Goal: Task Accomplishment & Management: Manage account settings

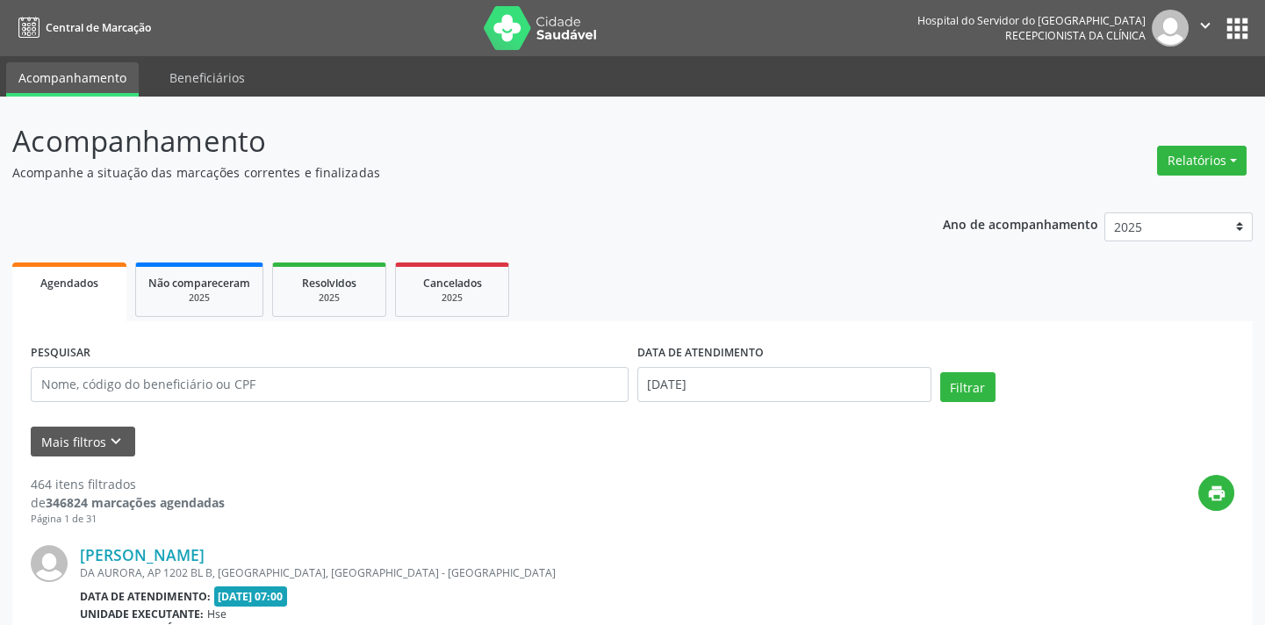
drag, startPoint x: 859, startPoint y: 34, endPoint x: 832, endPoint y: 52, distance: 32.4
click at [850, 39] on nav "Central de Marcação Hospital do Servidor do [GEOGRAPHIC_DATA] Recepcionista da …" at bounding box center [632, 28] width 1265 height 56
click at [115, 448] on icon "keyboard_arrow_down" at bounding box center [115, 441] width 19 height 19
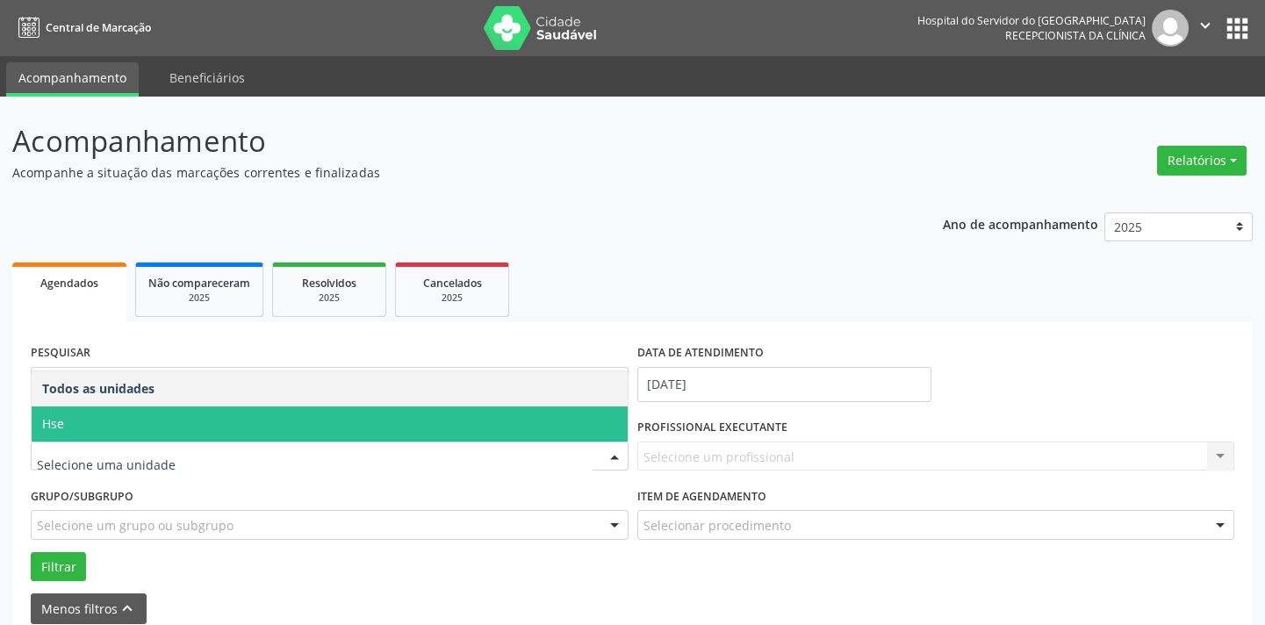
click at [168, 416] on span "Hse" at bounding box center [330, 423] width 596 height 35
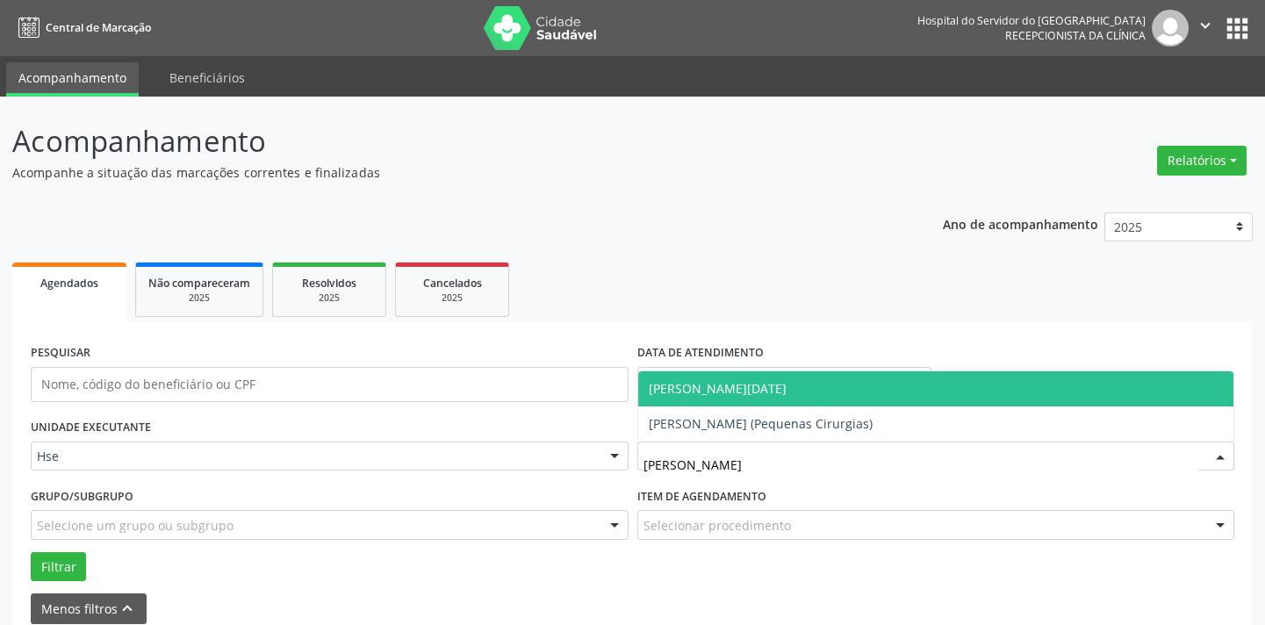
type input "[PERSON_NAME]"
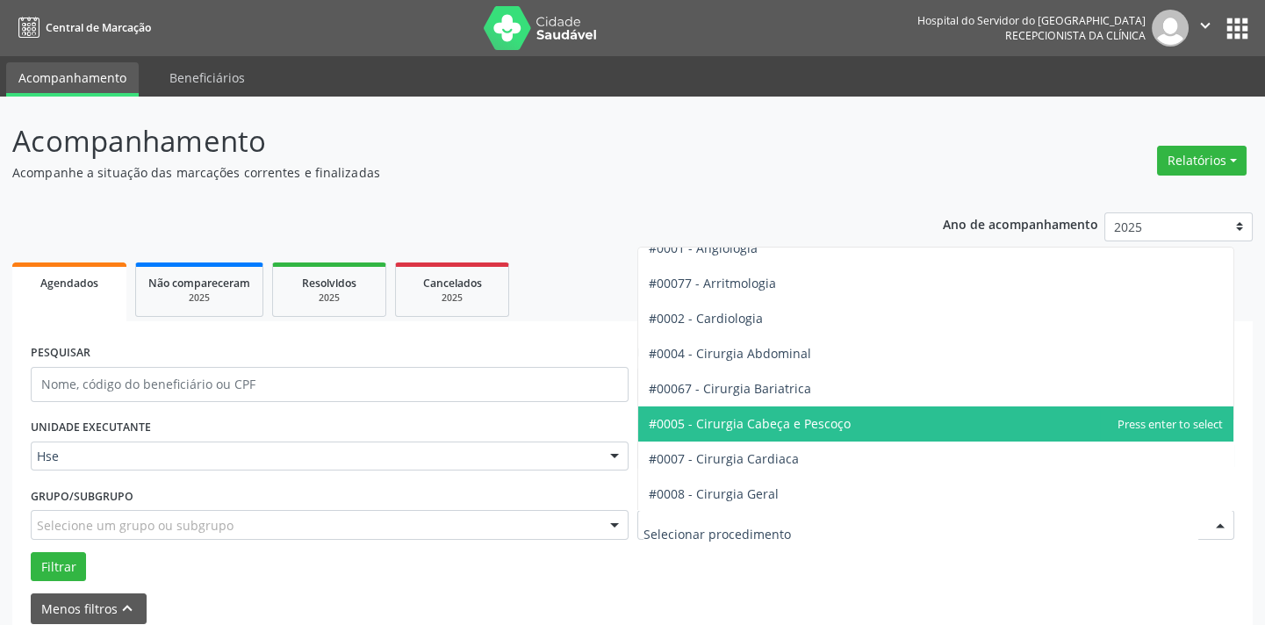
scroll to position [79, 0]
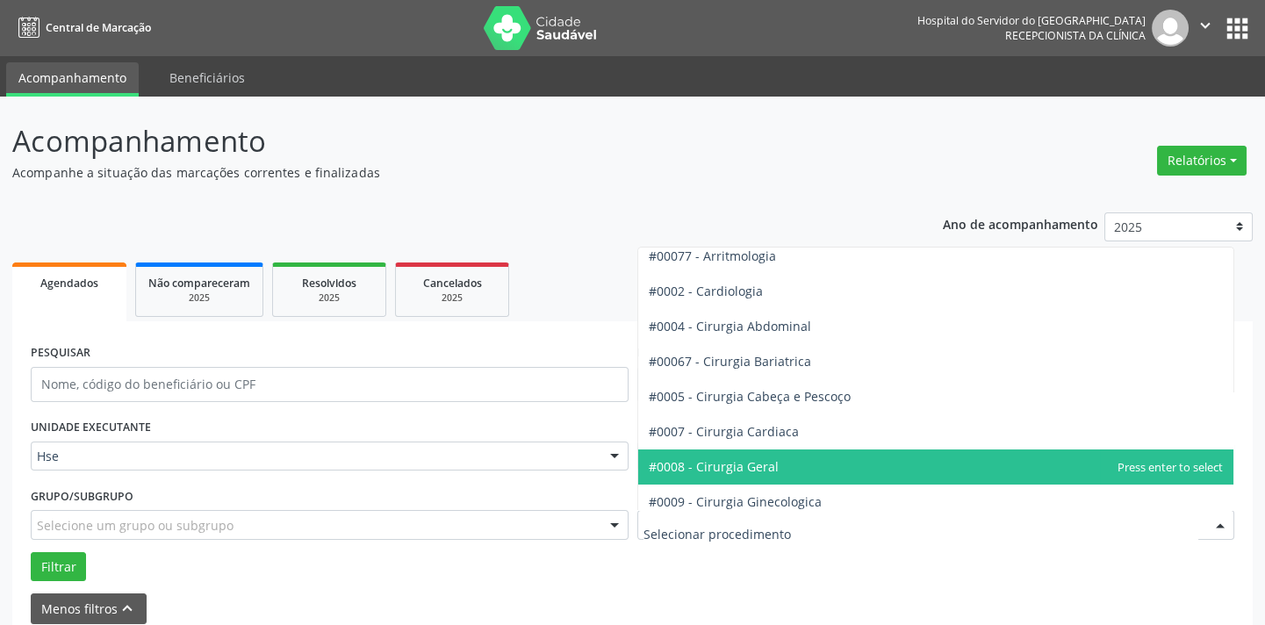
click at [757, 458] on span "#0008 - Cirurgia Geral" at bounding box center [714, 466] width 130 height 17
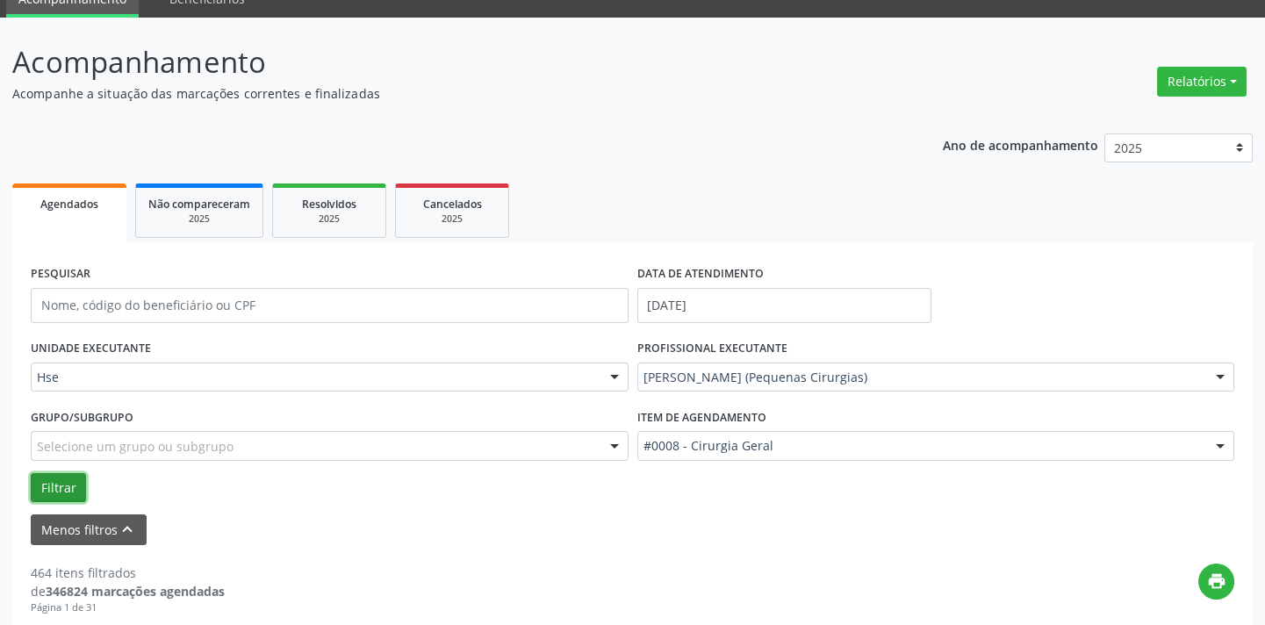
click at [66, 492] on button "Filtrar" at bounding box center [58, 488] width 55 height 30
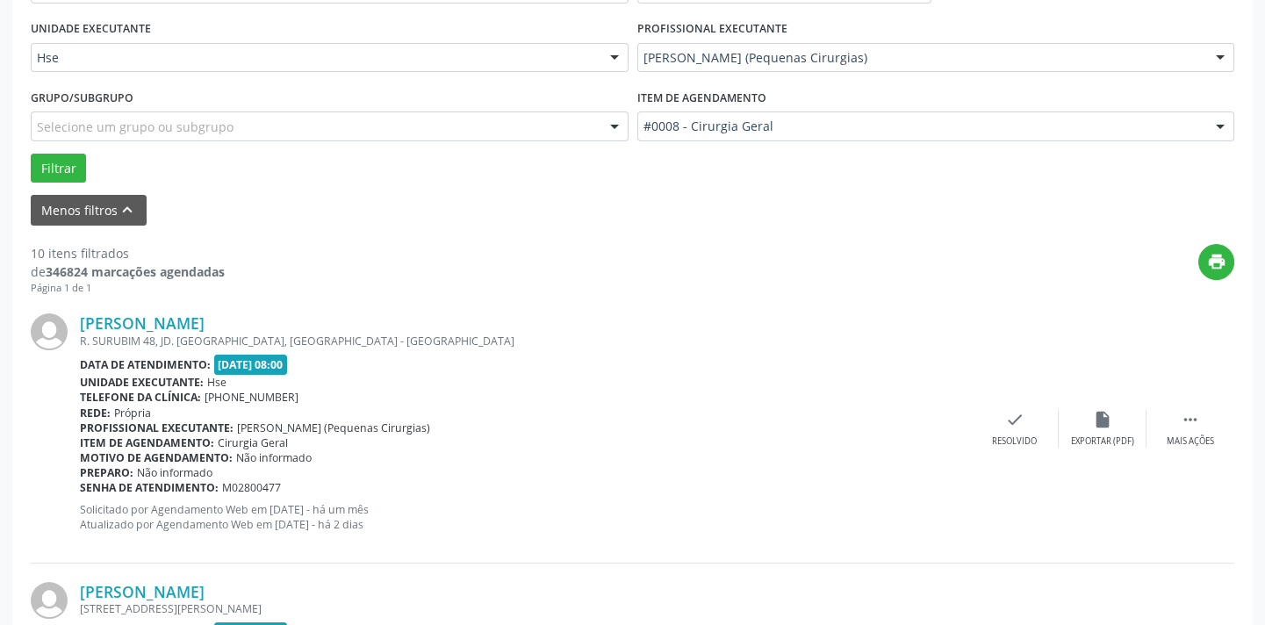
scroll to position [2551, 0]
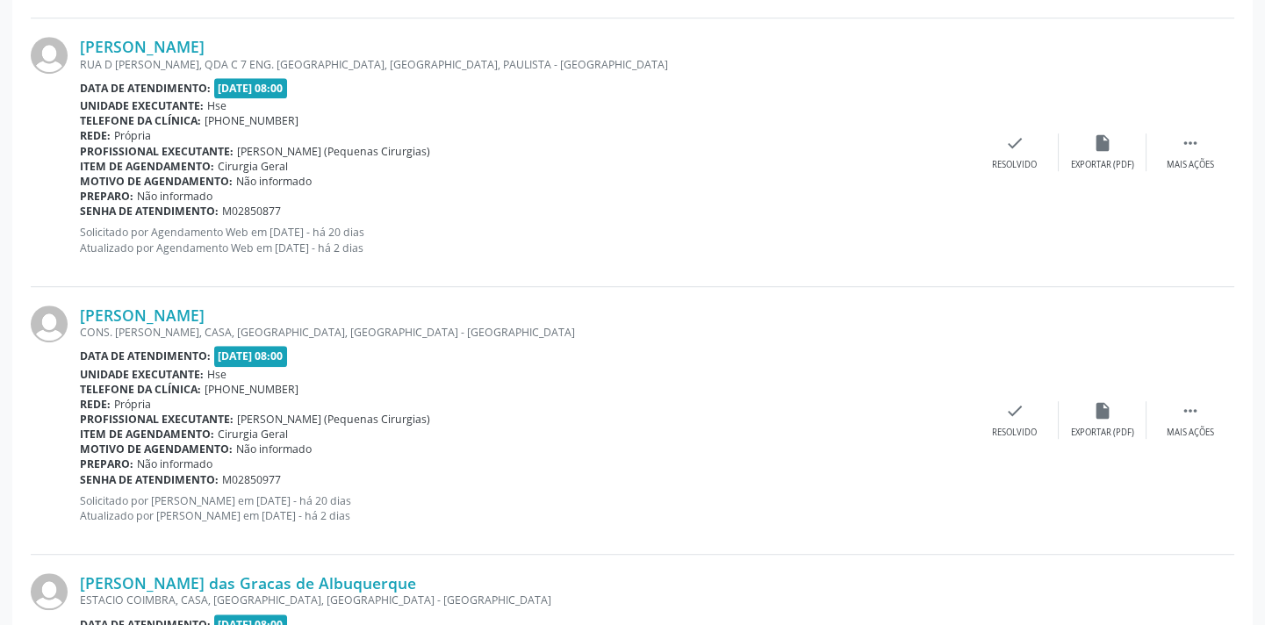
click at [1173, 395] on div "[PERSON_NAME] CONS. [PERSON_NAME], CASA, [GEOGRAPHIC_DATA], [GEOGRAPHIC_DATA] -…" at bounding box center [632, 421] width 1203 height 268
click at [1179, 406] on div " Mais ações" at bounding box center [1190, 420] width 88 height 38
click at [1108, 414] on icon "alarm_off" at bounding box center [1102, 410] width 19 height 19
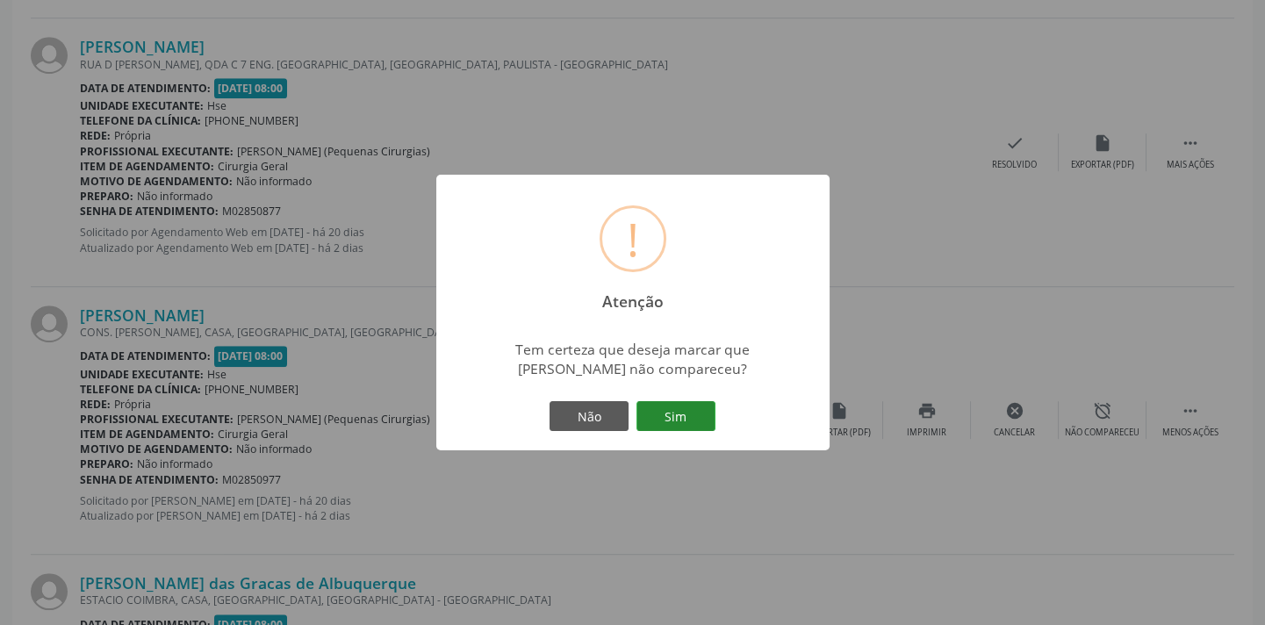
click at [690, 410] on button "Sim" at bounding box center [675, 416] width 79 height 30
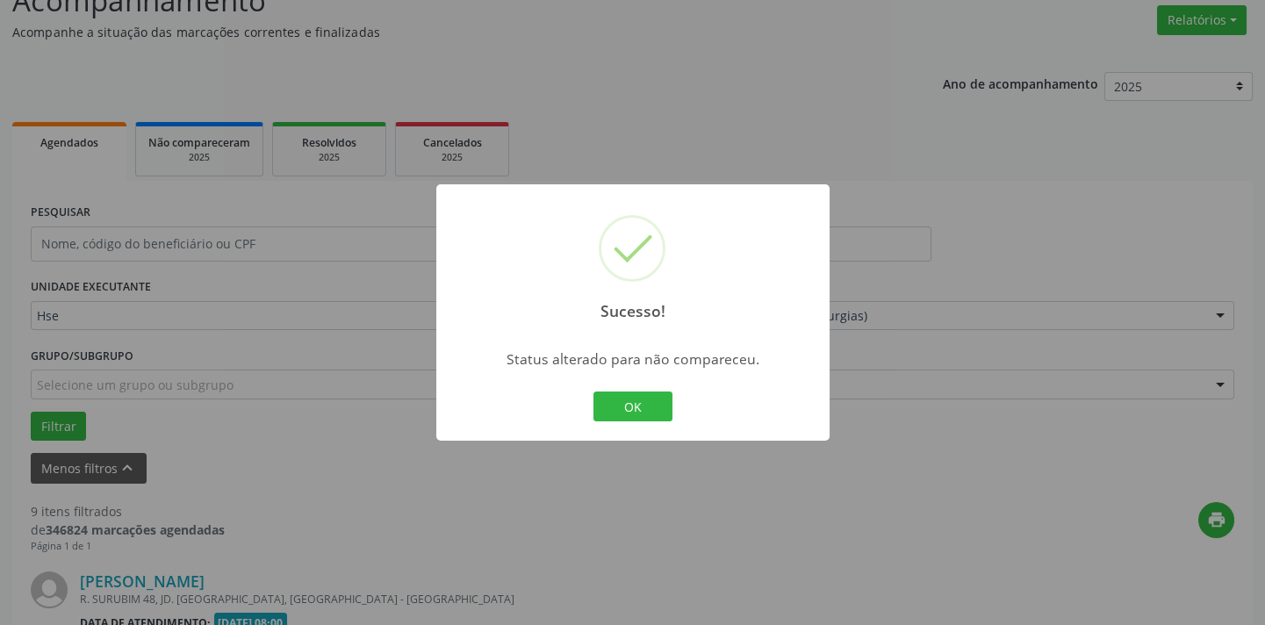
scroll to position [2508, 0]
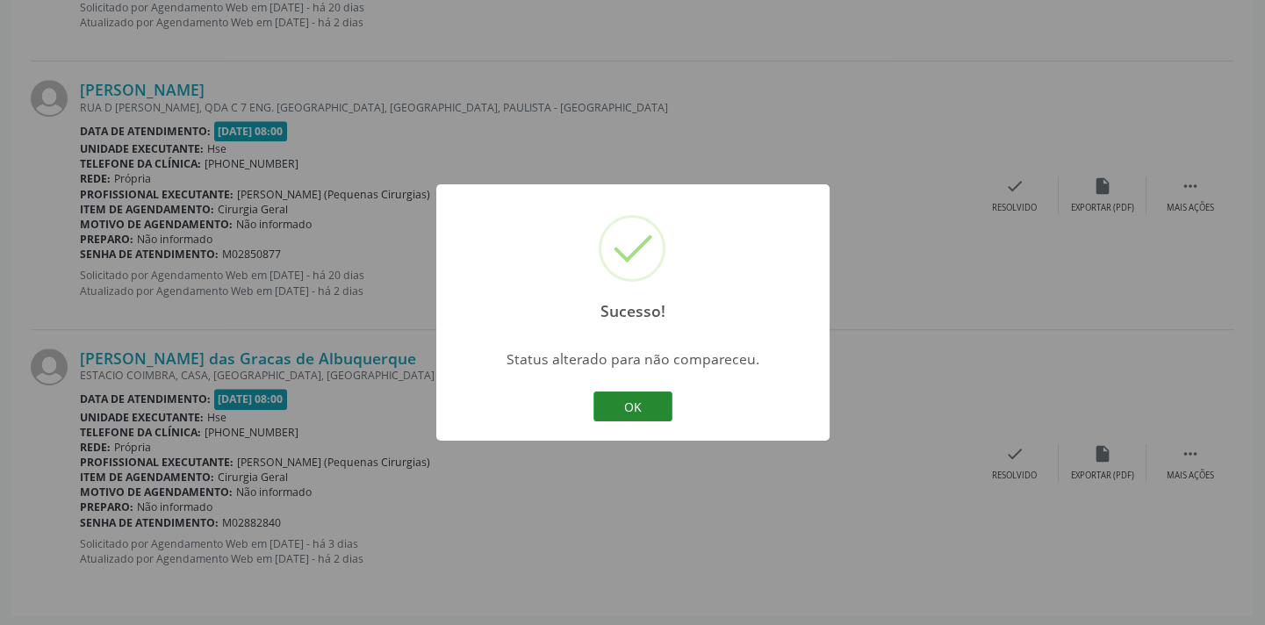
click at [651, 402] on button "OK" at bounding box center [632, 406] width 79 height 30
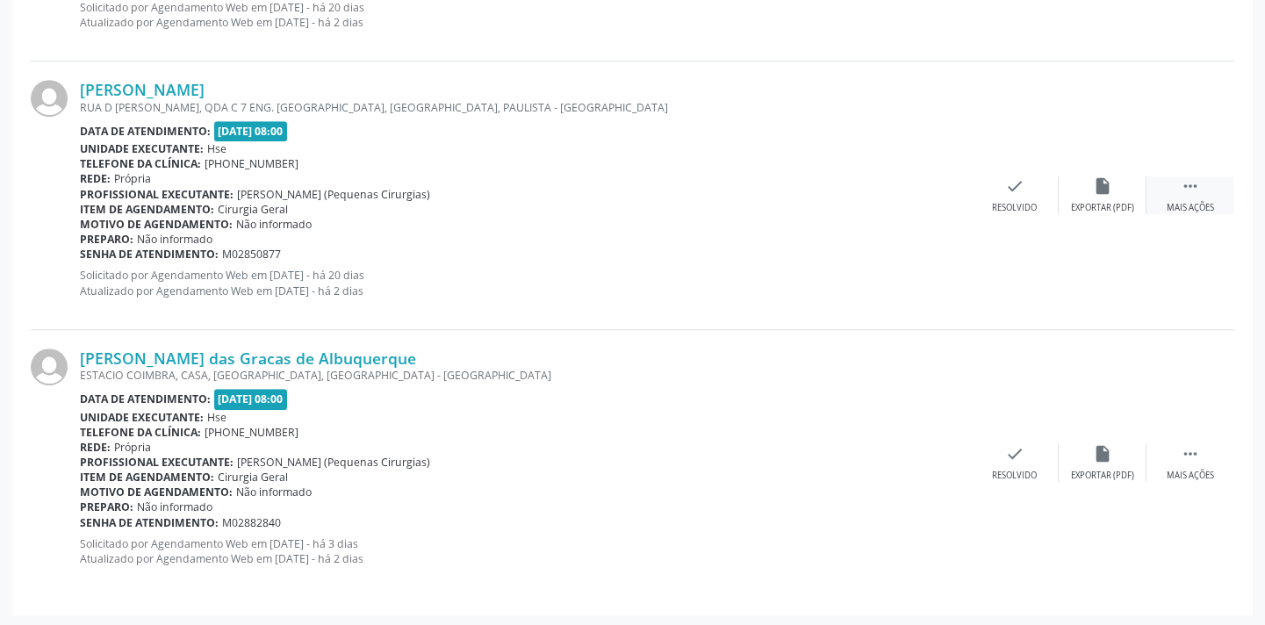
click at [1190, 188] on icon "" at bounding box center [1189, 185] width 19 height 19
click at [1123, 197] on div "alarm_off Não compareceu" at bounding box center [1102, 195] width 88 height 38
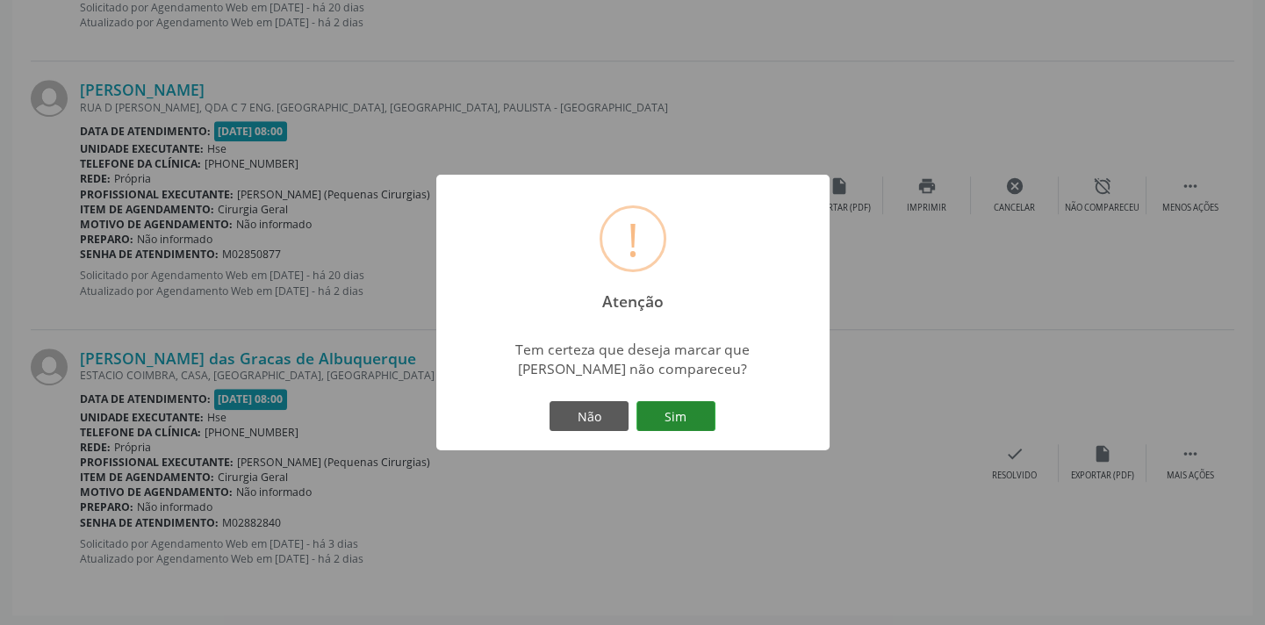
drag, startPoint x: 676, startPoint y: 421, endPoint x: 684, endPoint y: 398, distance: 24.1
click at [676, 421] on button "Sim" at bounding box center [675, 416] width 79 height 30
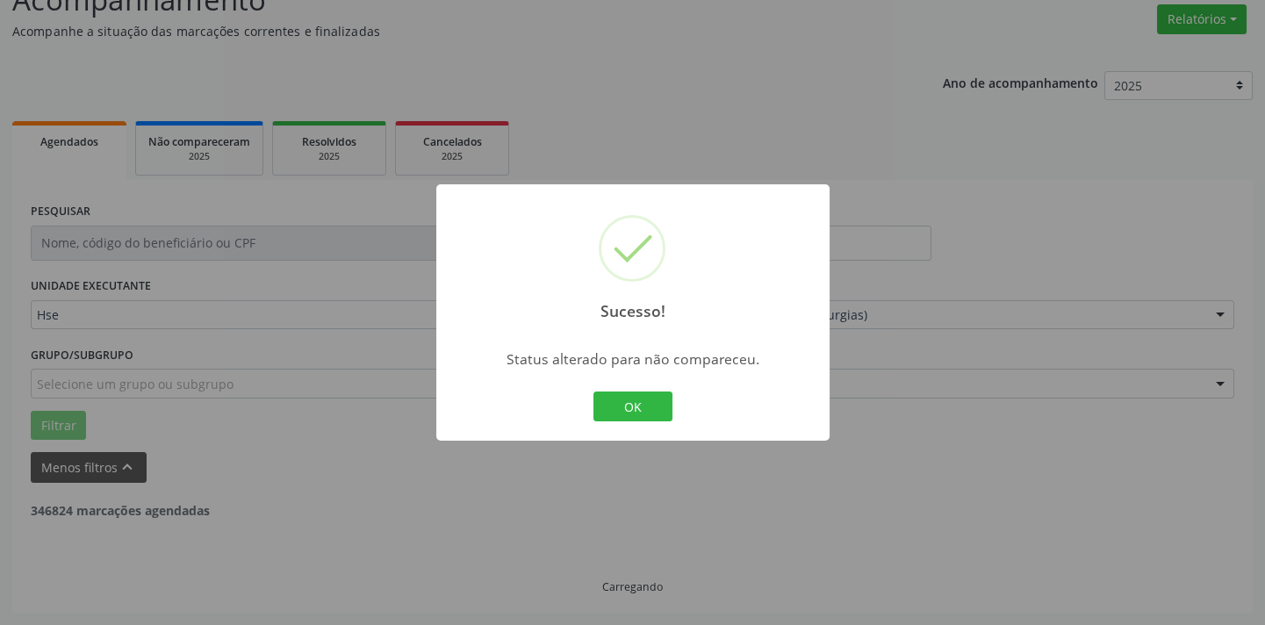
scroll to position [140, 0]
drag, startPoint x: 639, startPoint y: 388, endPoint x: 637, endPoint y: 399, distance: 11.5
click at [639, 390] on div "OK Cancel" at bounding box center [632, 406] width 87 height 37
click at [637, 399] on button "OK" at bounding box center [632, 406] width 79 height 30
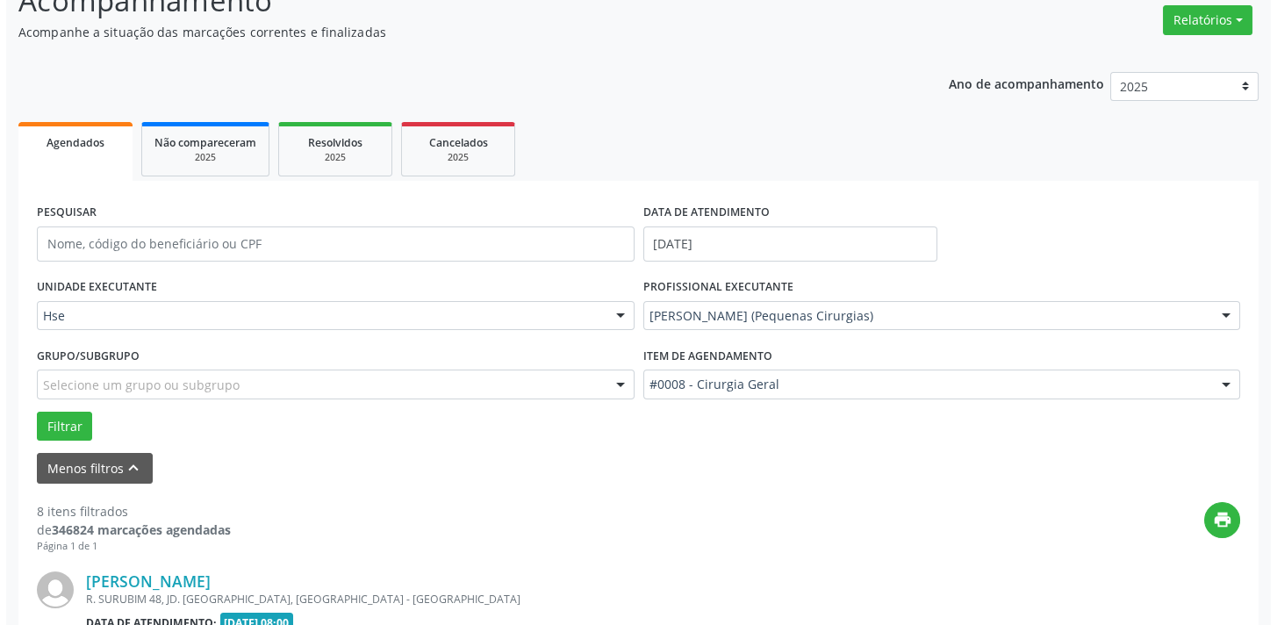
scroll to position [2016, 0]
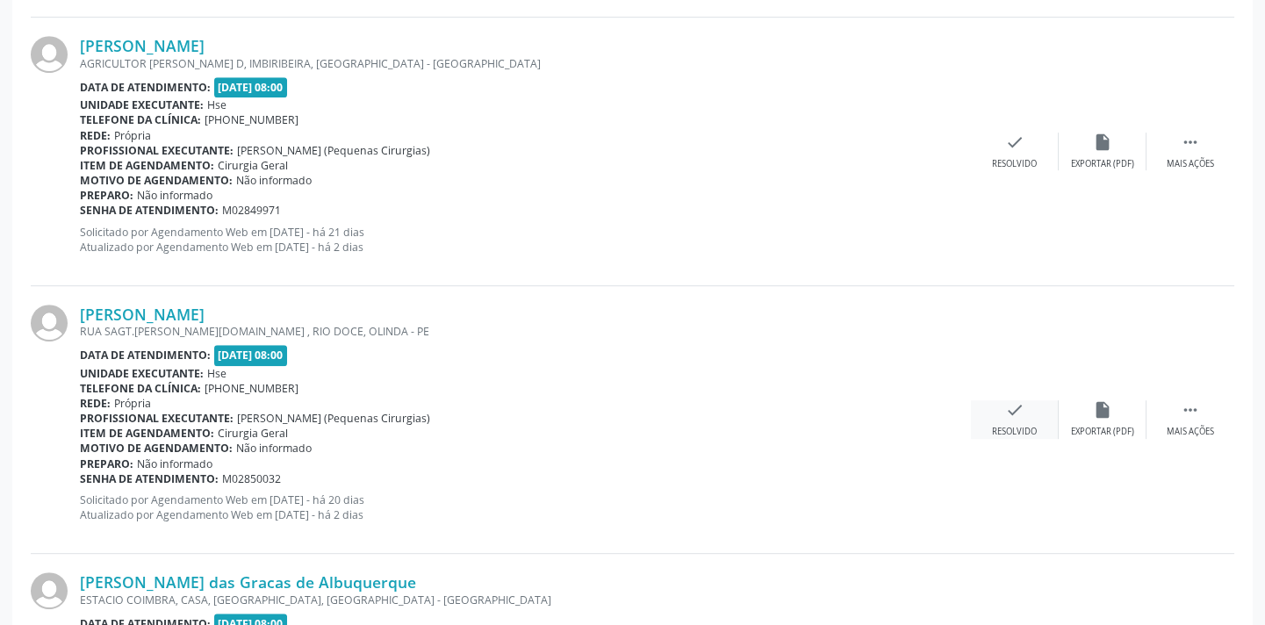
click at [1008, 413] on icon "check" at bounding box center [1014, 409] width 19 height 19
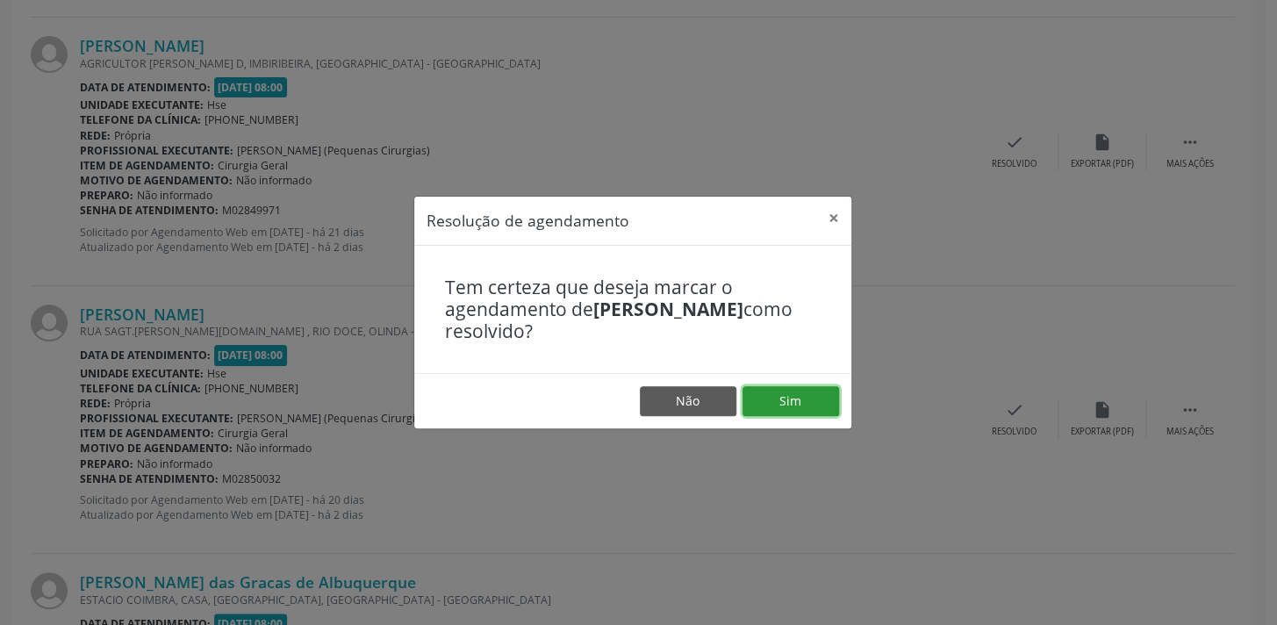
drag, startPoint x: 780, startPoint y: 403, endPoint x: 771, endPoint y: 405, distance: 9.2
click at [780, 404] on button "Sim" at bounding box center [791, 401] width 97 height 30
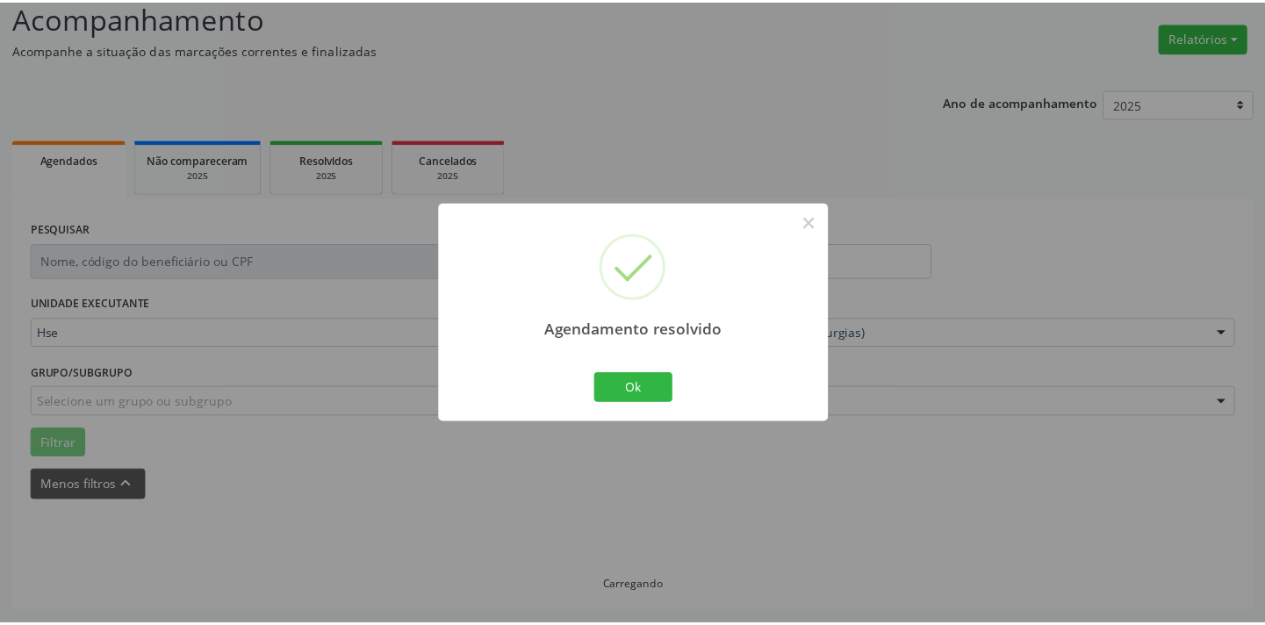
scroll to position [122, 0]
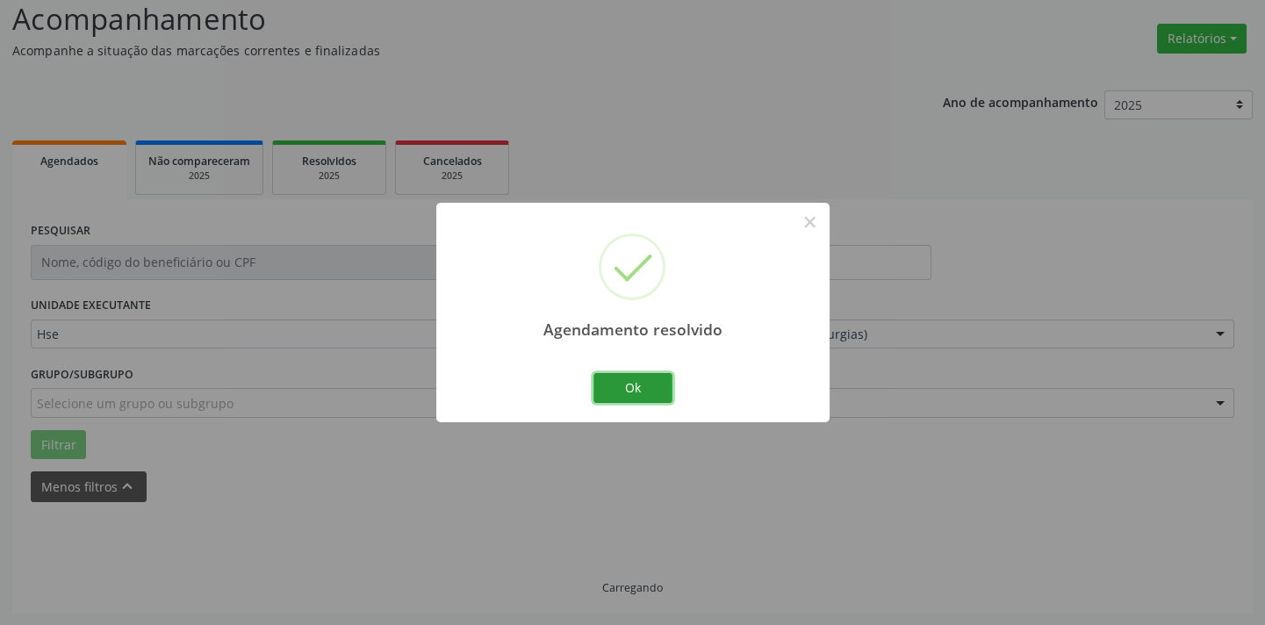
click at [655, 386] on button "Ok" at bounding box center [632, 388] width 79 height 30
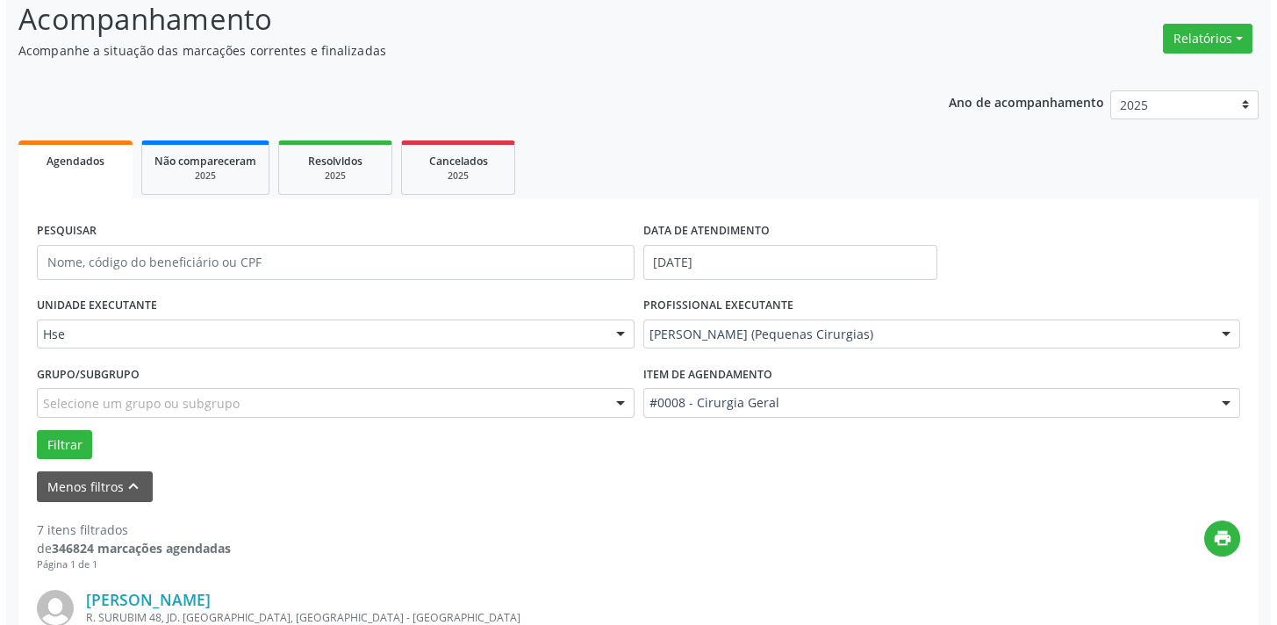
scroll to position [1747, 0]
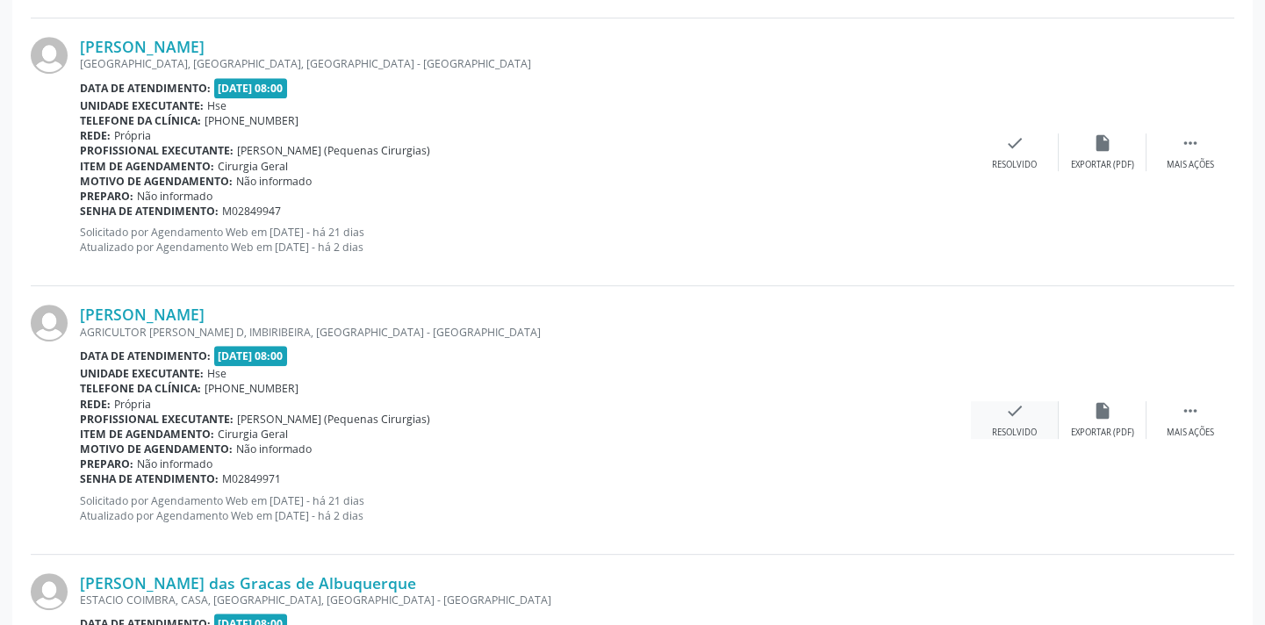
click at [1000, 408] on div "check Resolvido" at bounding box center [1015, 420] width 88 height 38
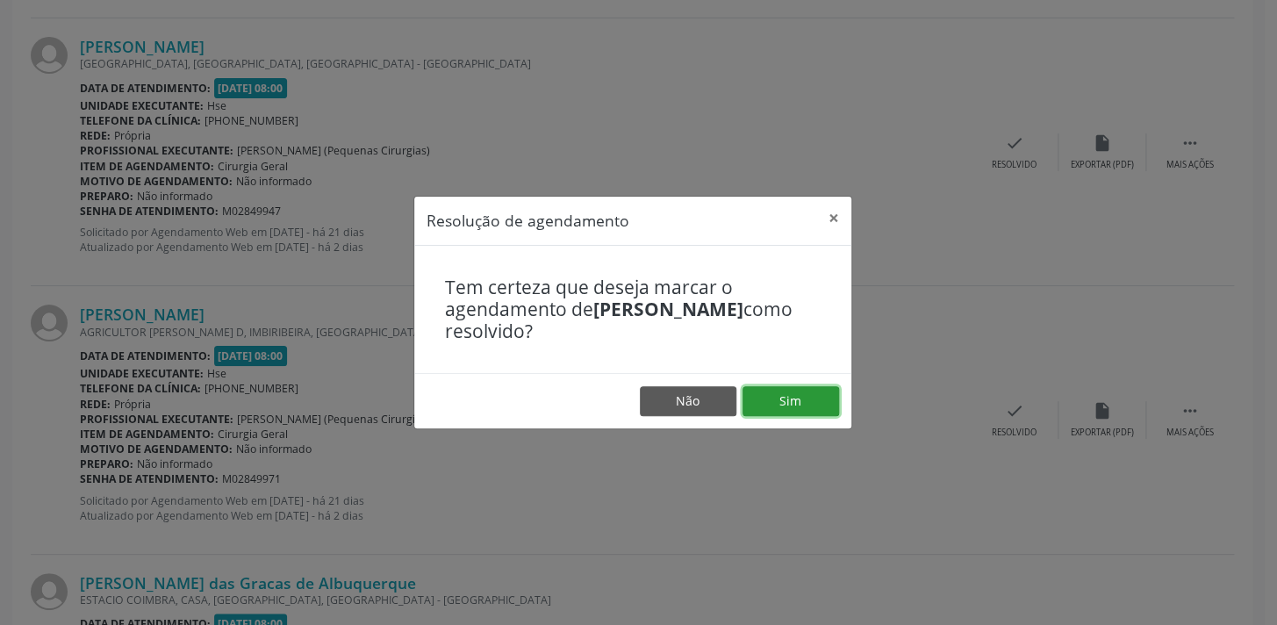
click at [764, 389] on button "Sim" at bounding box center [791, 401] width 97 height 30
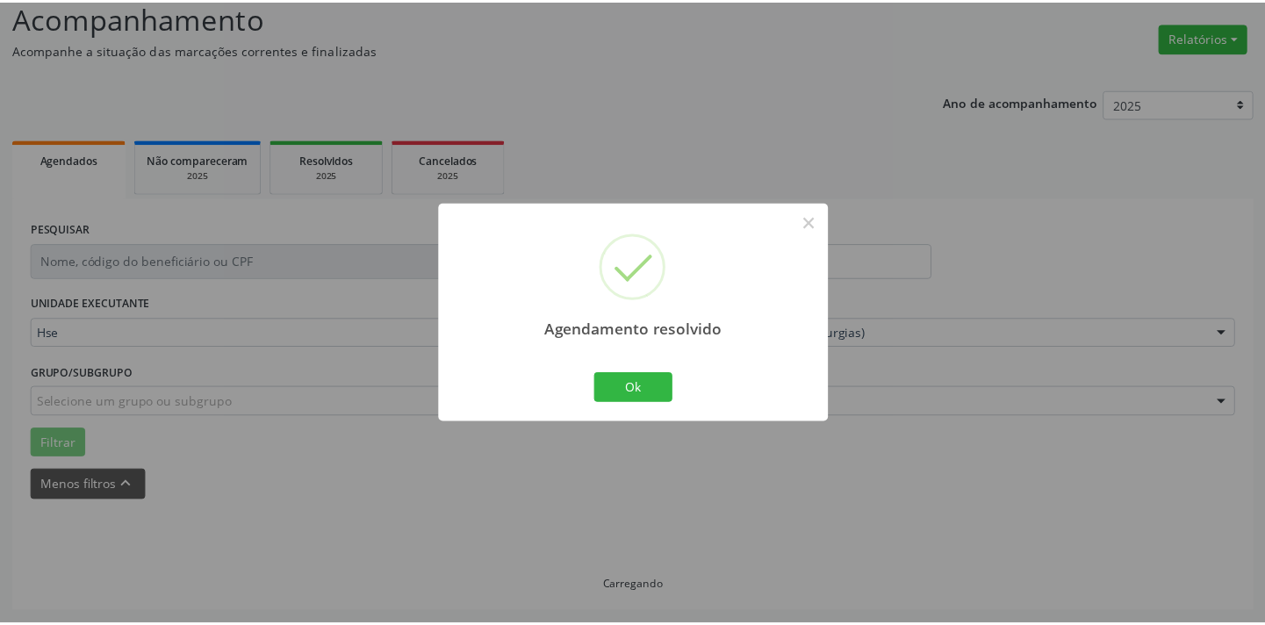
scroll to position [122, 0]
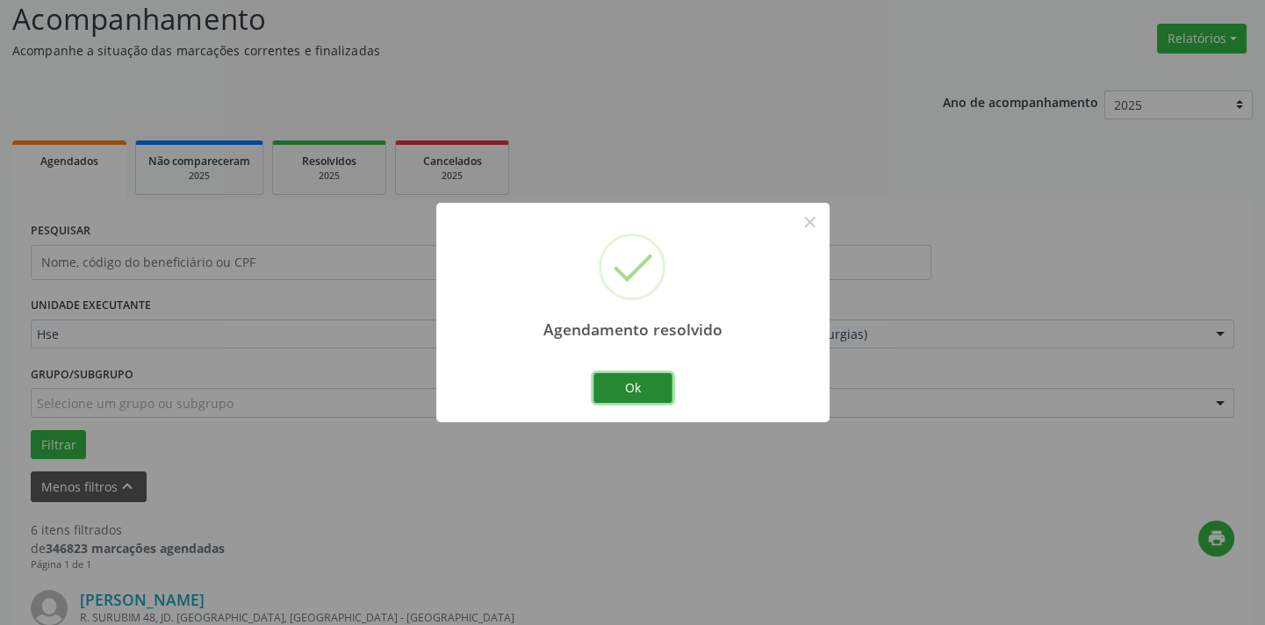
click at [652, 384] on button "Ok" at bounding box center [632, 388] width 79 height 30
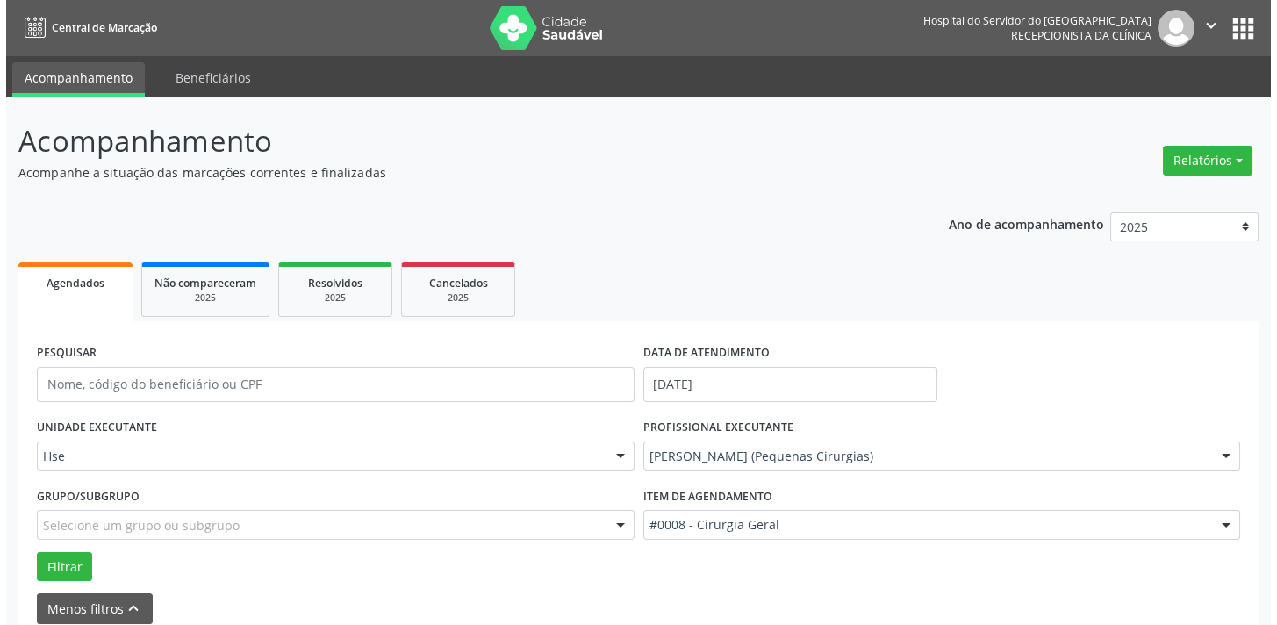
scroll to position [1481, 0]
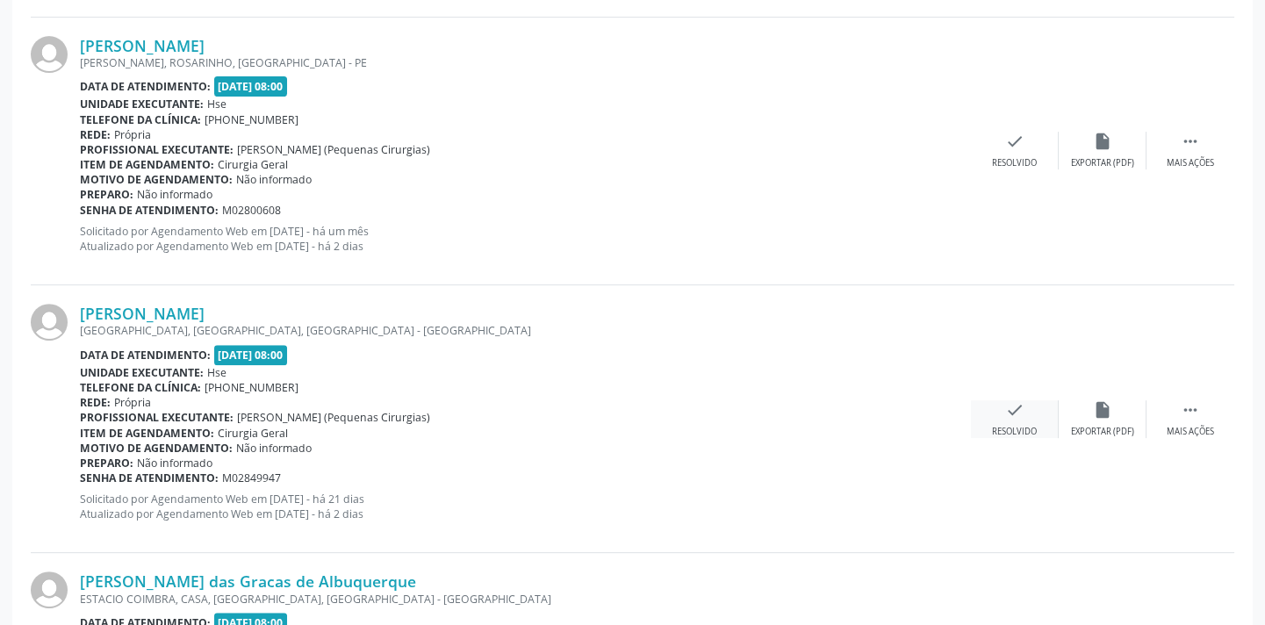
click at [1010, 420] on div "check Resolvido" at bounding box center [1015, 419] width 88 height 38
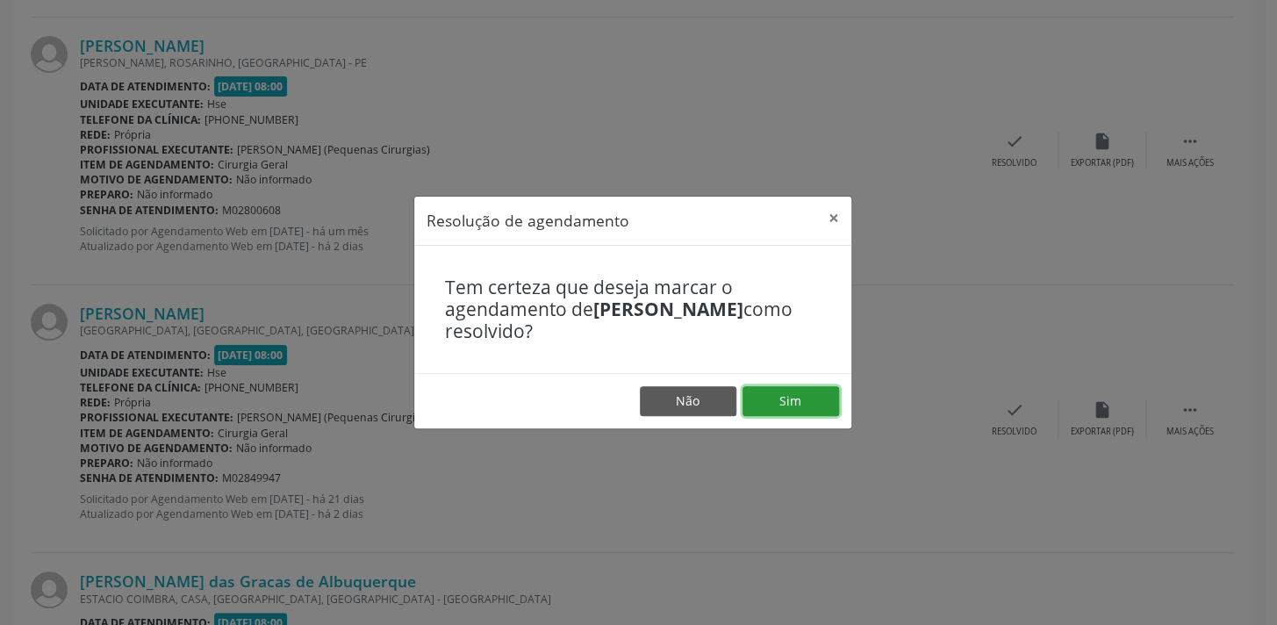
click at [807, 407] on button "Sim" at bounding box center [791, 401] width 97 height 30
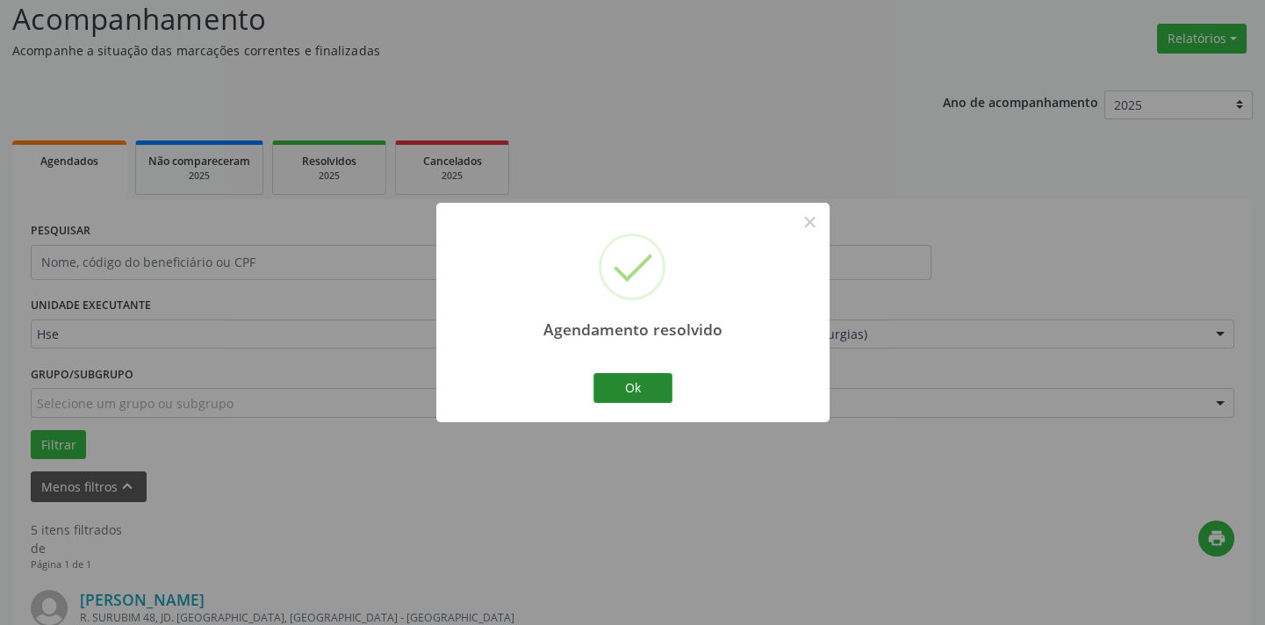
scroll to position [1437, 0]
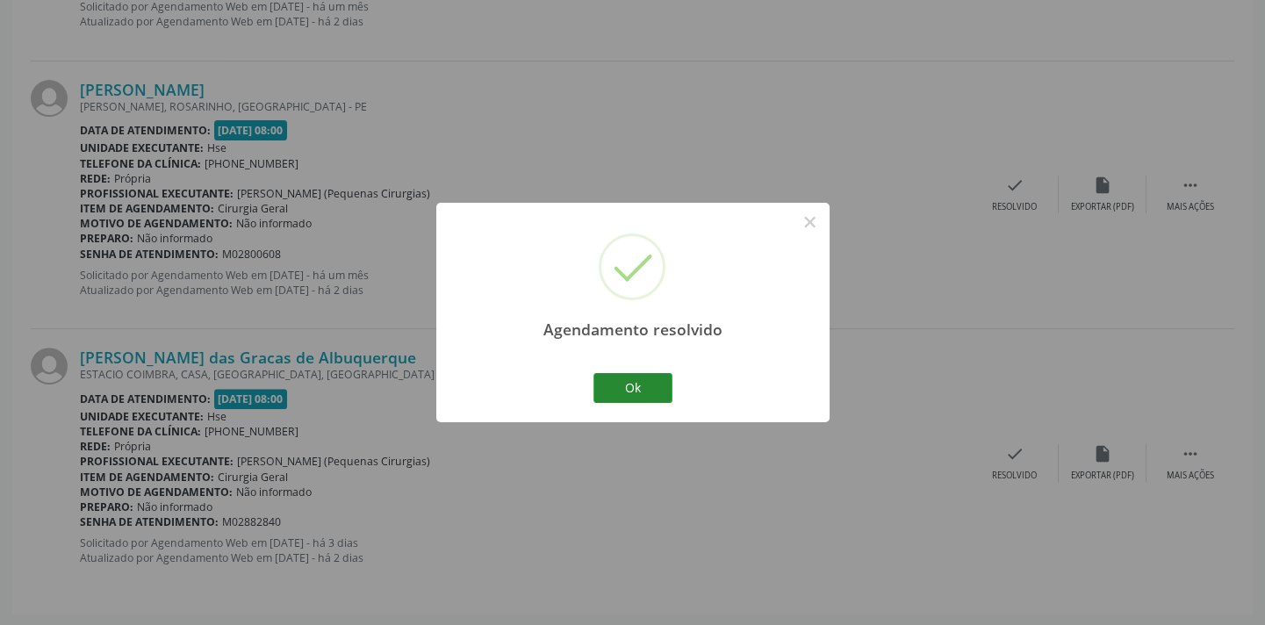
click at [613, 372] on div "Ok Cancel" at bounding box center [632, 388] width 87 height 37
click at [614, 385] on button "Ok" at bounding box center [632, 388] width 79 height 30
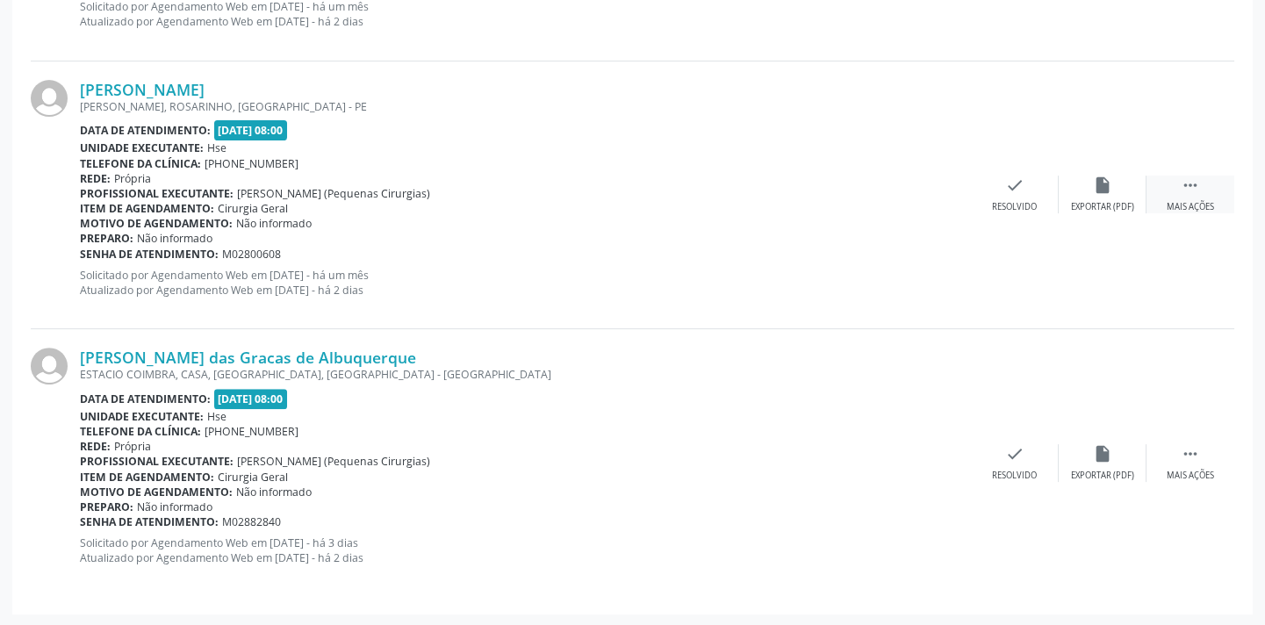
click at [1178, 193] on div " Mais ações" at bounding box center [1190, 195] width 88 height 38
click at [1111, 183] on icon "alarm_off" at bounding box center [1102, 185] width 19 height 19
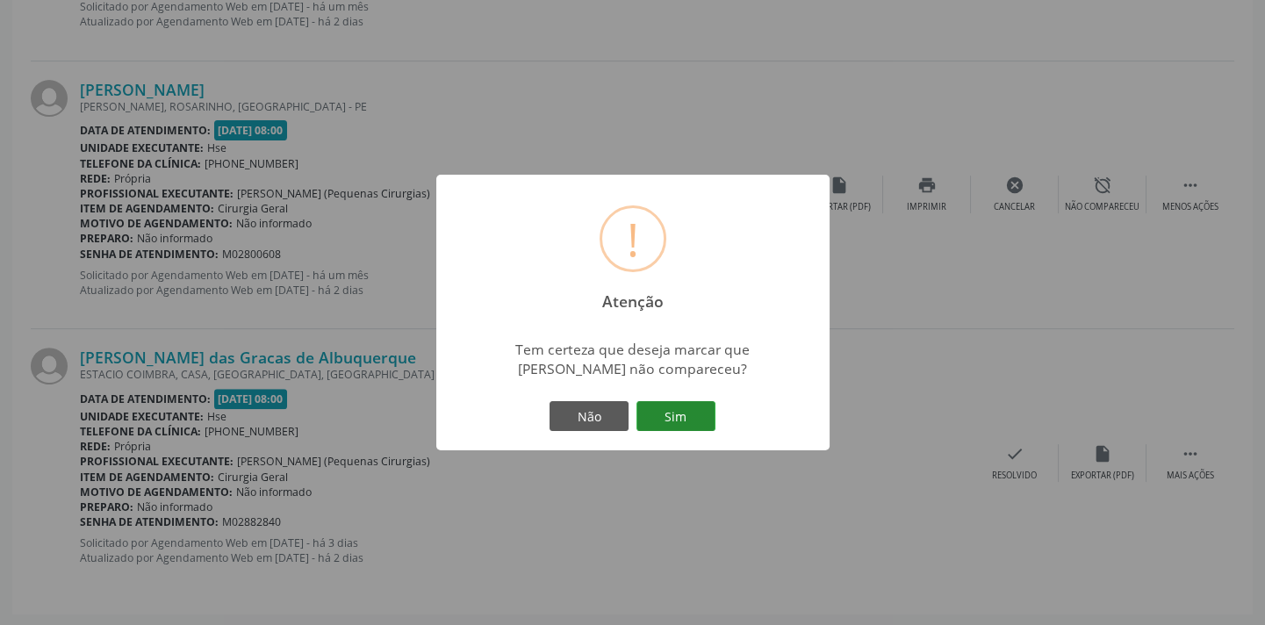
click at [671, 411] on button "Sim" at bounding box center [675, 416] width 79 height 30
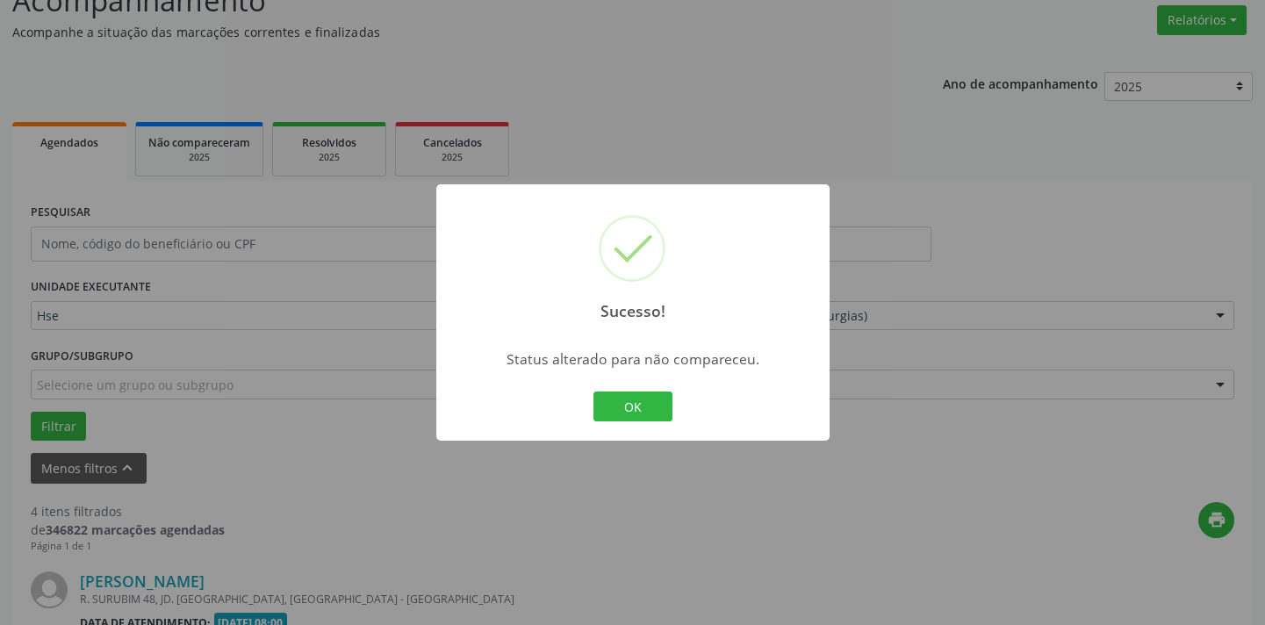
scroll to position [1168, 0]
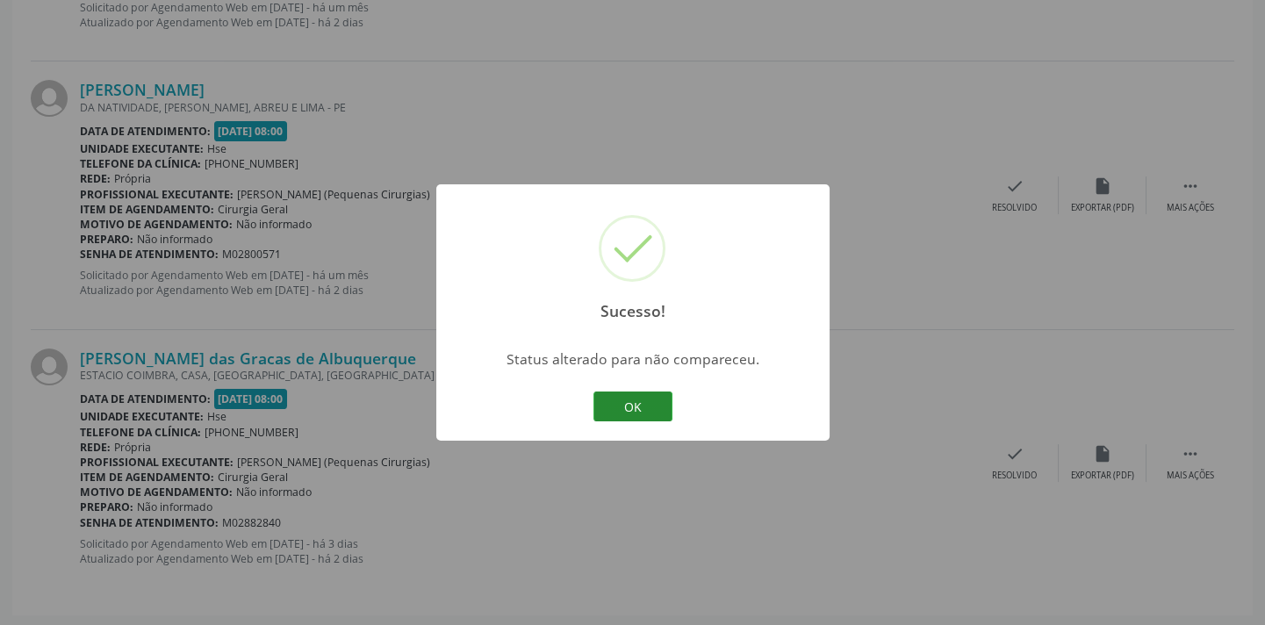
click at [621, 409] on button "OK" at bounding box center [632, 406] width 79 height 30
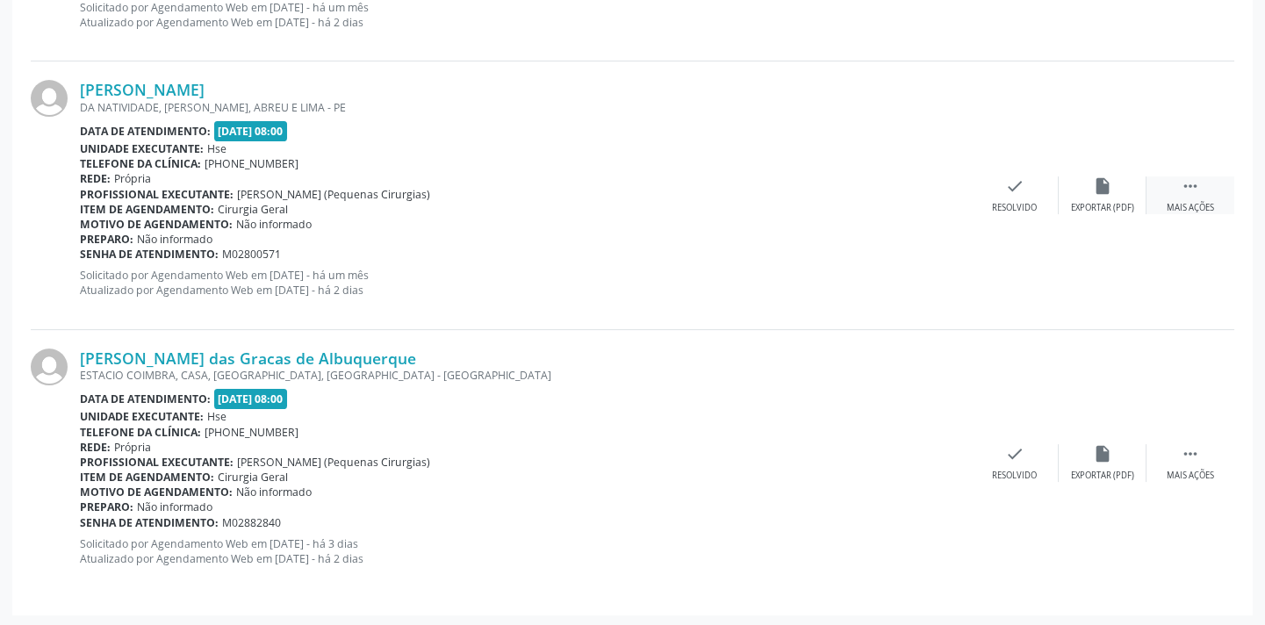
click at [1191, 190] on icon "" at bounding box center [1189, 185] width 19 height 19
click at [1132, 204] on div "Não compareceu" at bounding box center [1102, 208] width 75 height 12
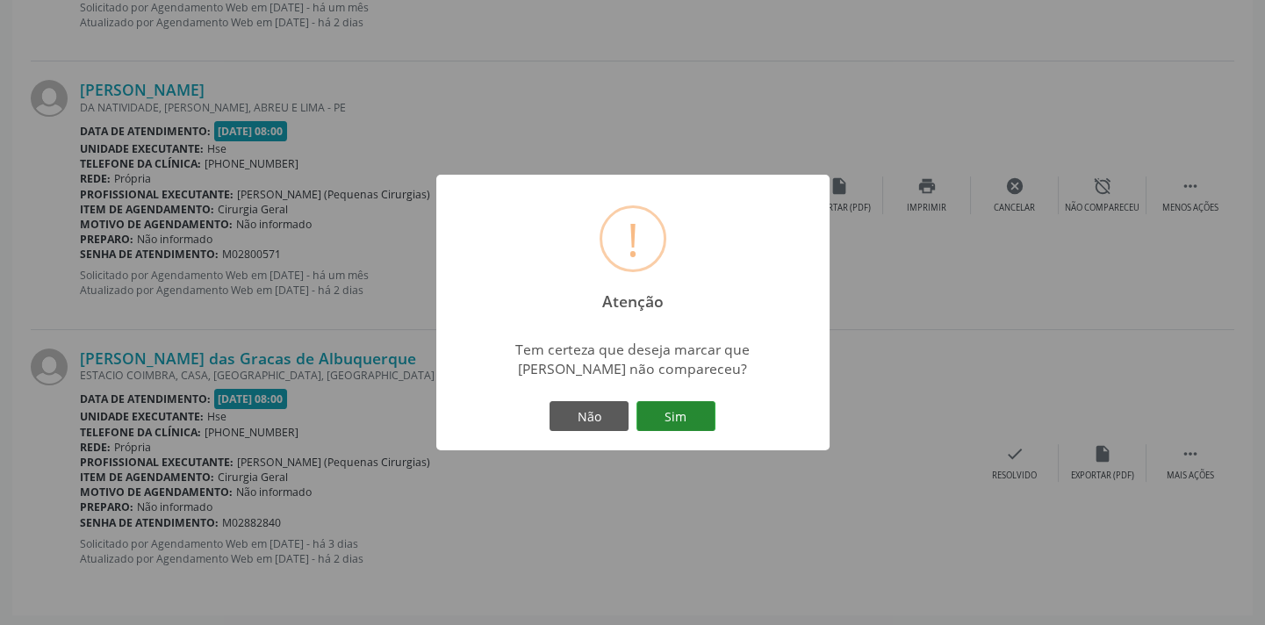
click at [713, 409] on button "Sim" at bounding box center [675, 416] width 79 height 30
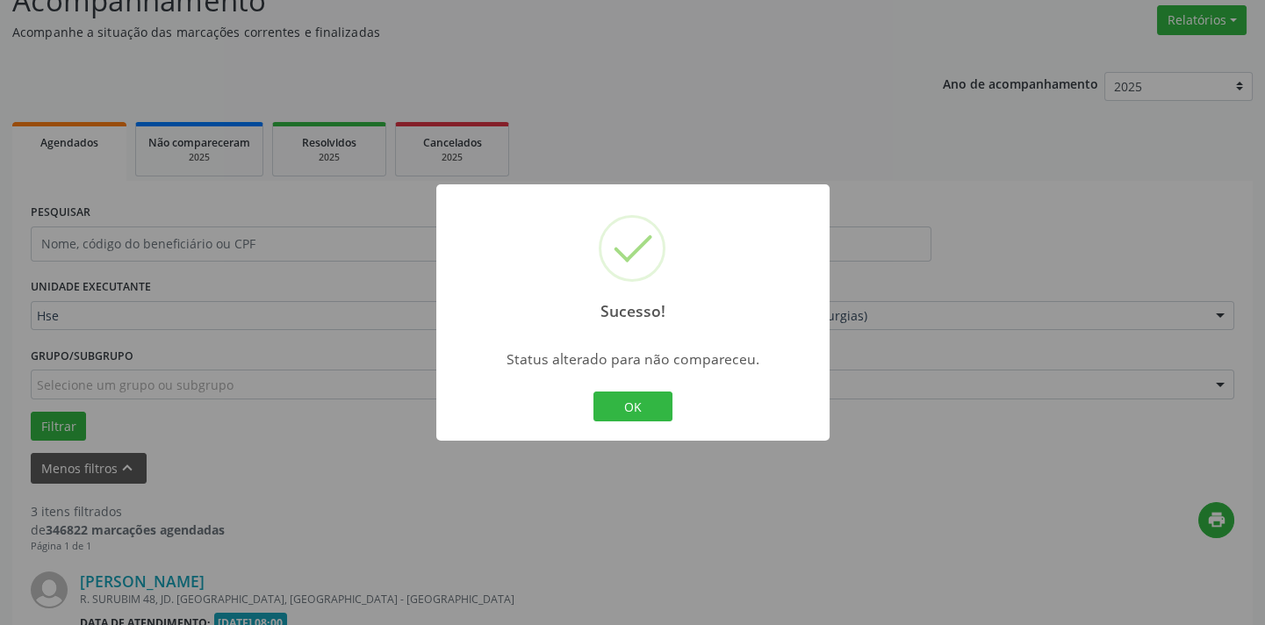
scroll to position [901, 0]
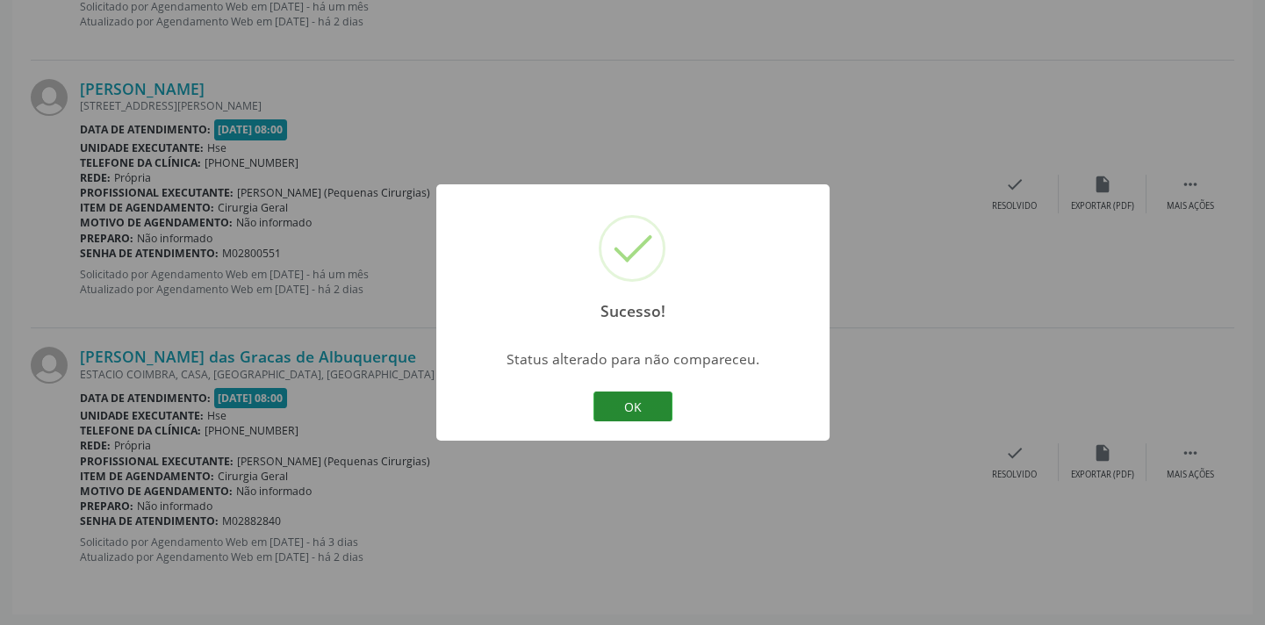
click at [645, 402] on button "OK" at bounding box center [632, 406] width 79 height 30
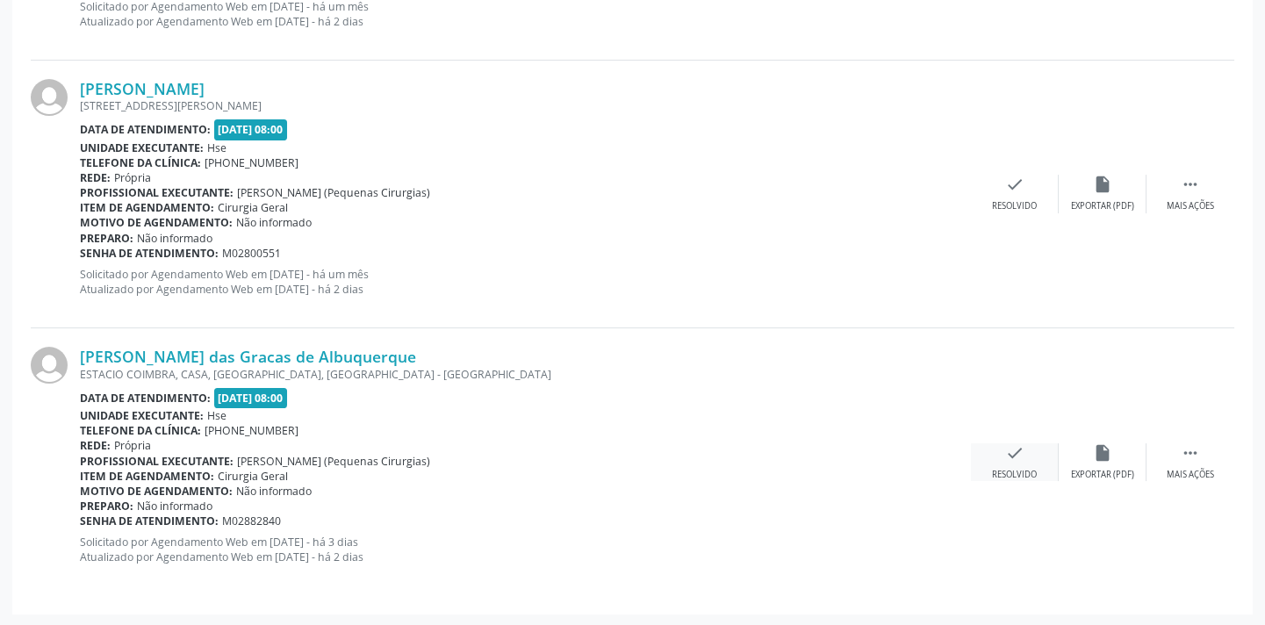
click at [1013, 457] on icon "check" at bounding box center [1014, 452] width 19 height 19
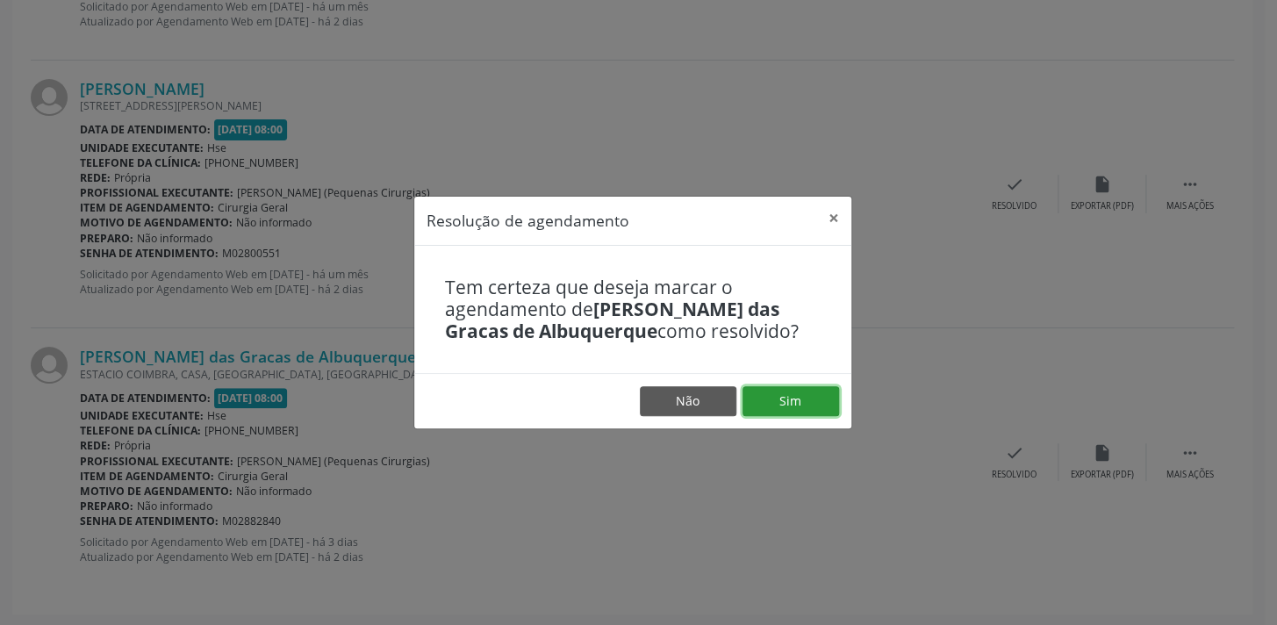
click at [814, 412] on button "Sim" at bounding box center [791, 401] width 97 height 30
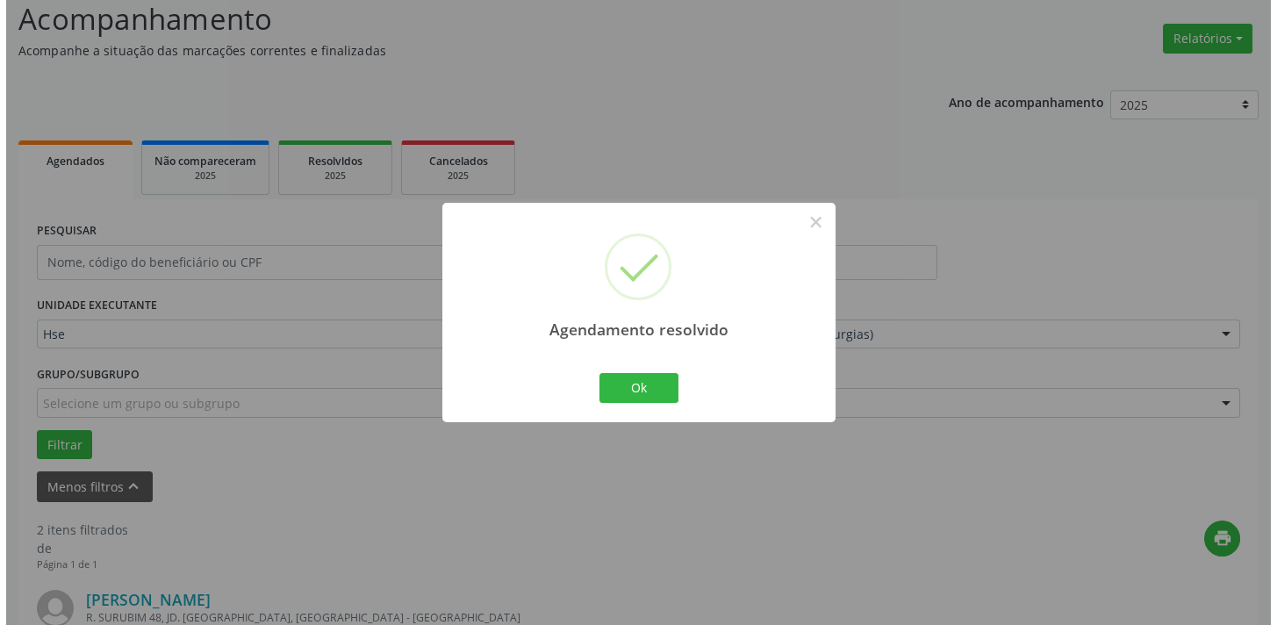
scroll to position [633, 0]
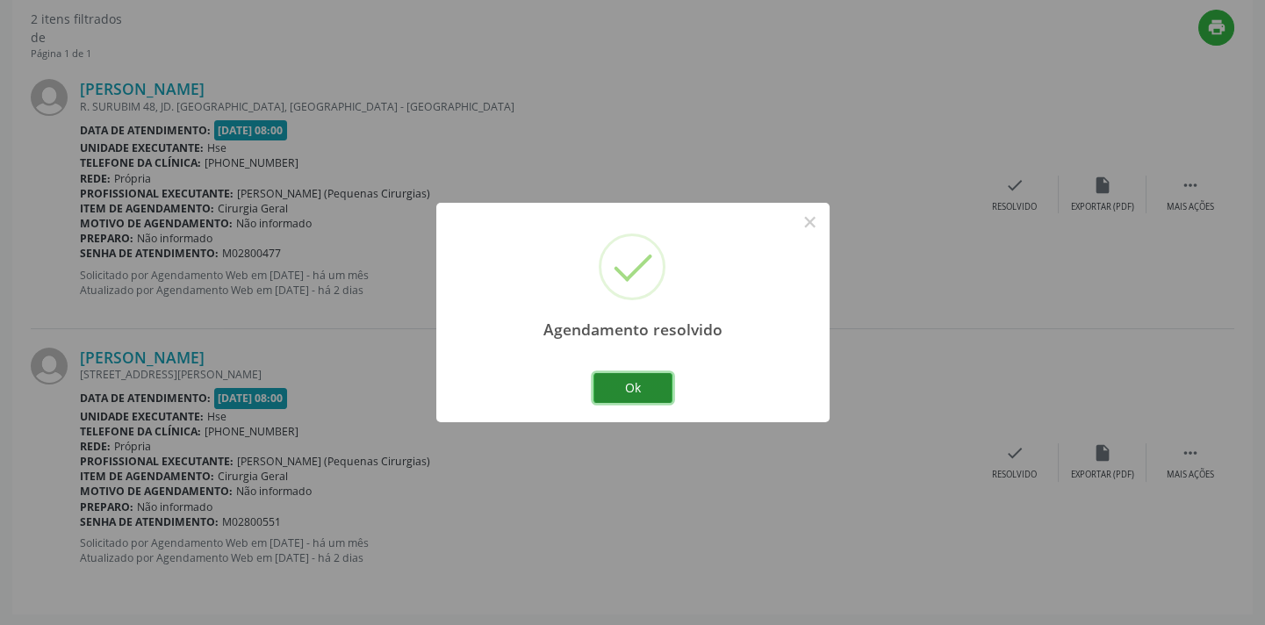
click at [649, 393] on button "Ok" at bounding box center [632, 388] width 79 height 30
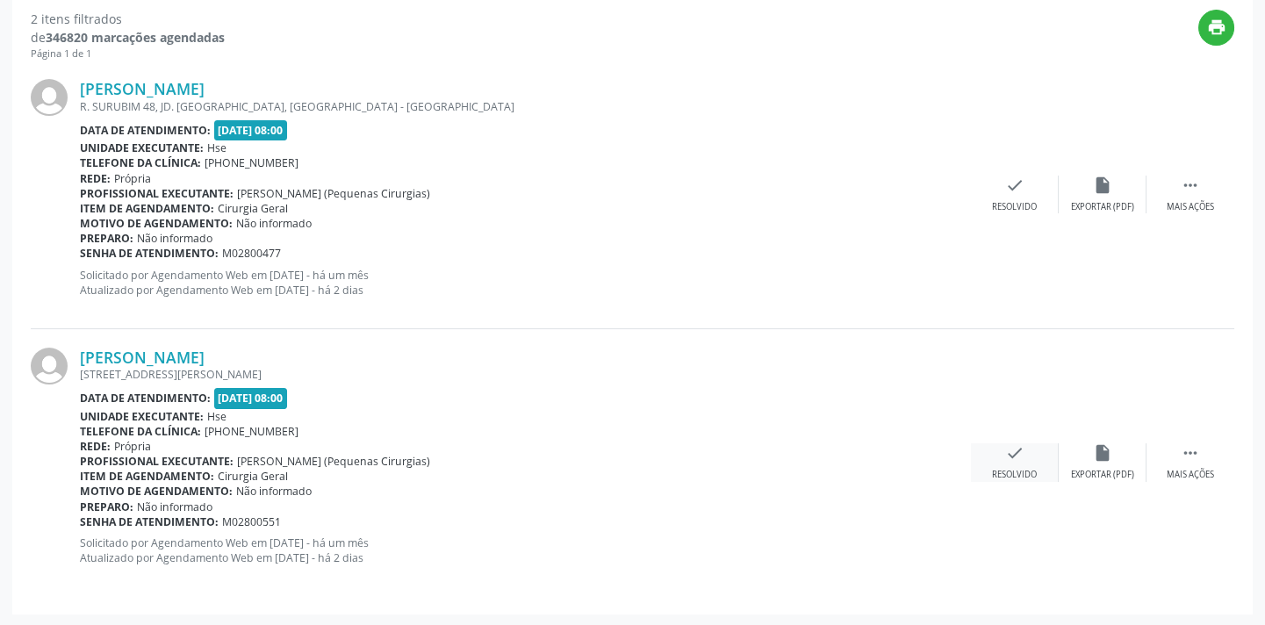
click at [991, 463] on div "check Resolvido" at bounding box center [1015, 462] width 88 height 38
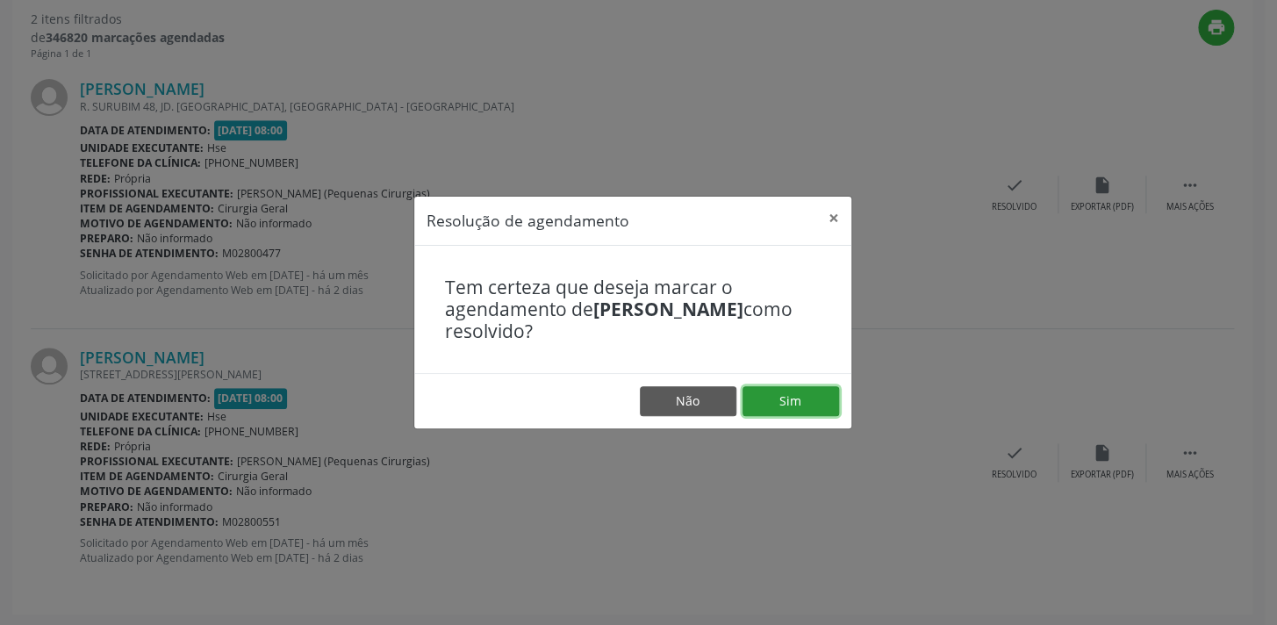
click at [783, 406] on button "Sim" at bounding box center [791, 401] width 97 height 30
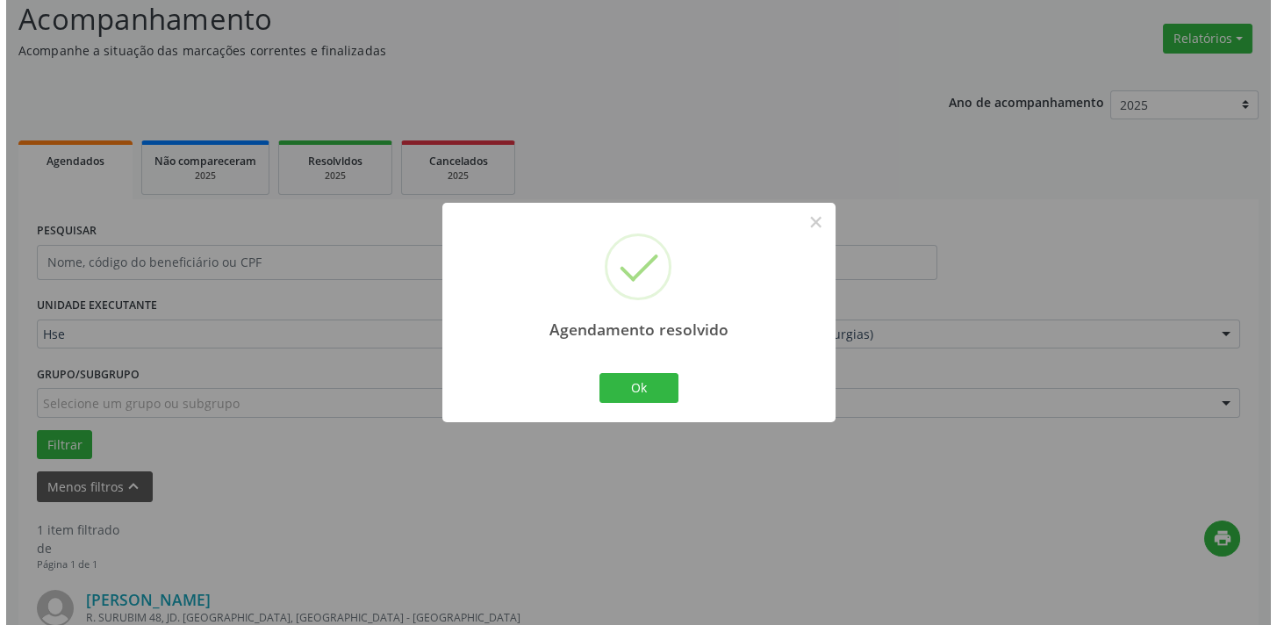
scroll to position [366, 0]
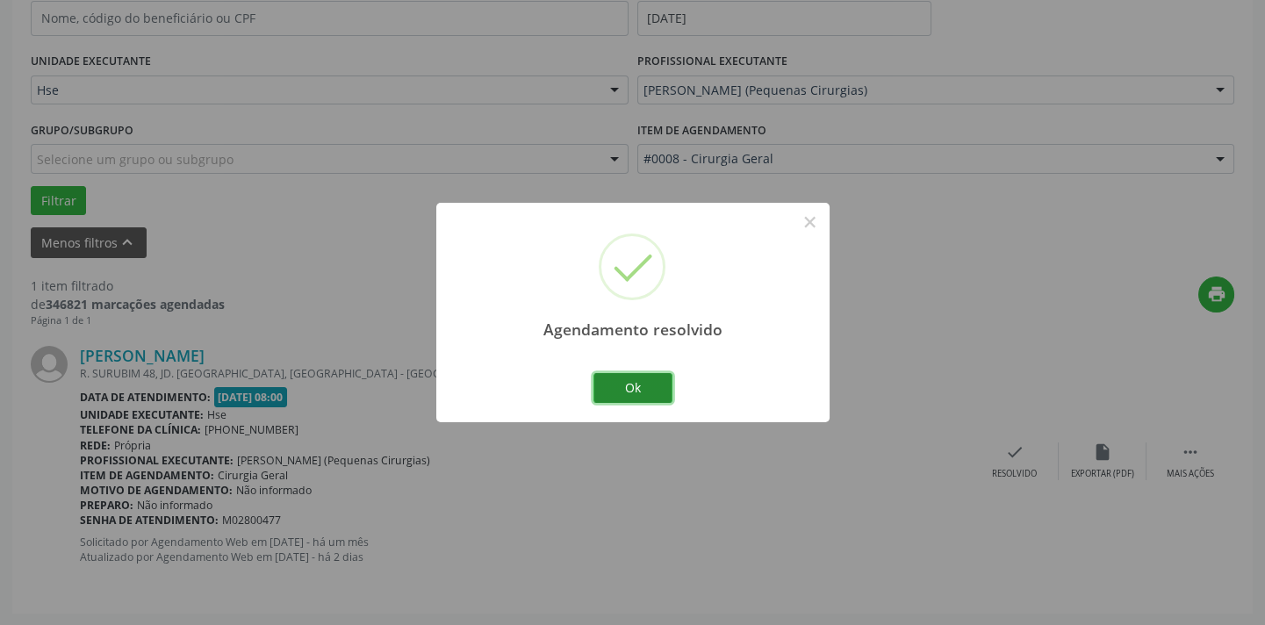
click at [649, 386] on button "Ok" at bounding box center [632, 388] width 79 height 30
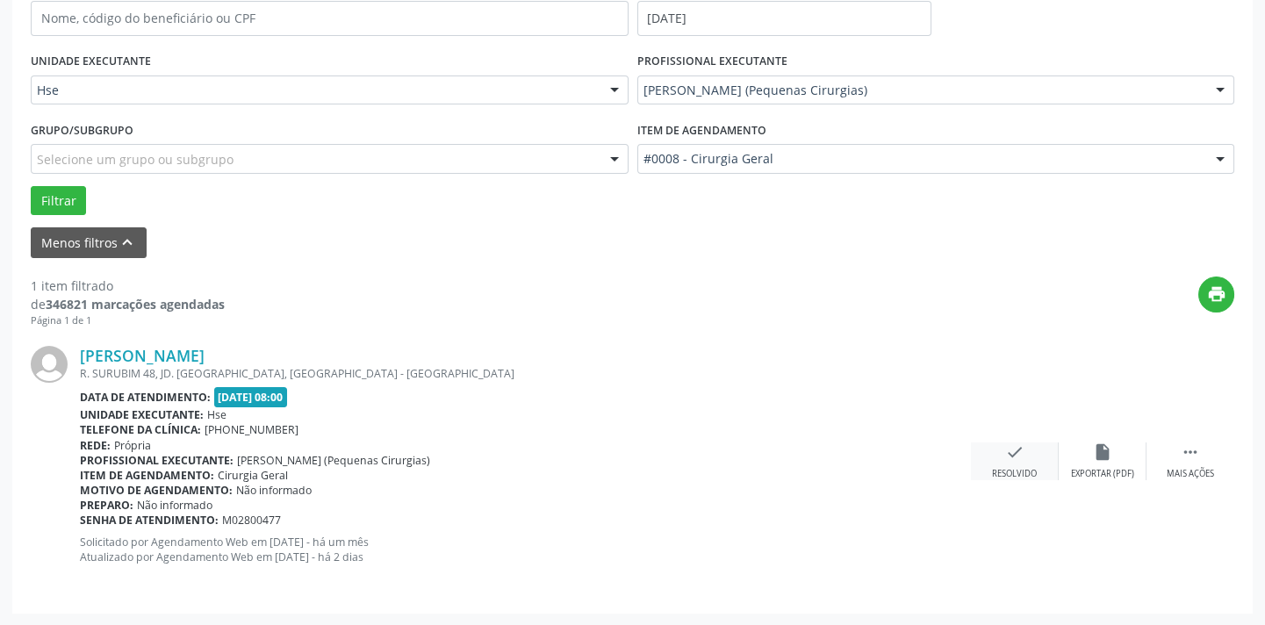
click at [1023, 450] on div "check Resolvido" at bounding box center [1015, 461] width 88 height 38
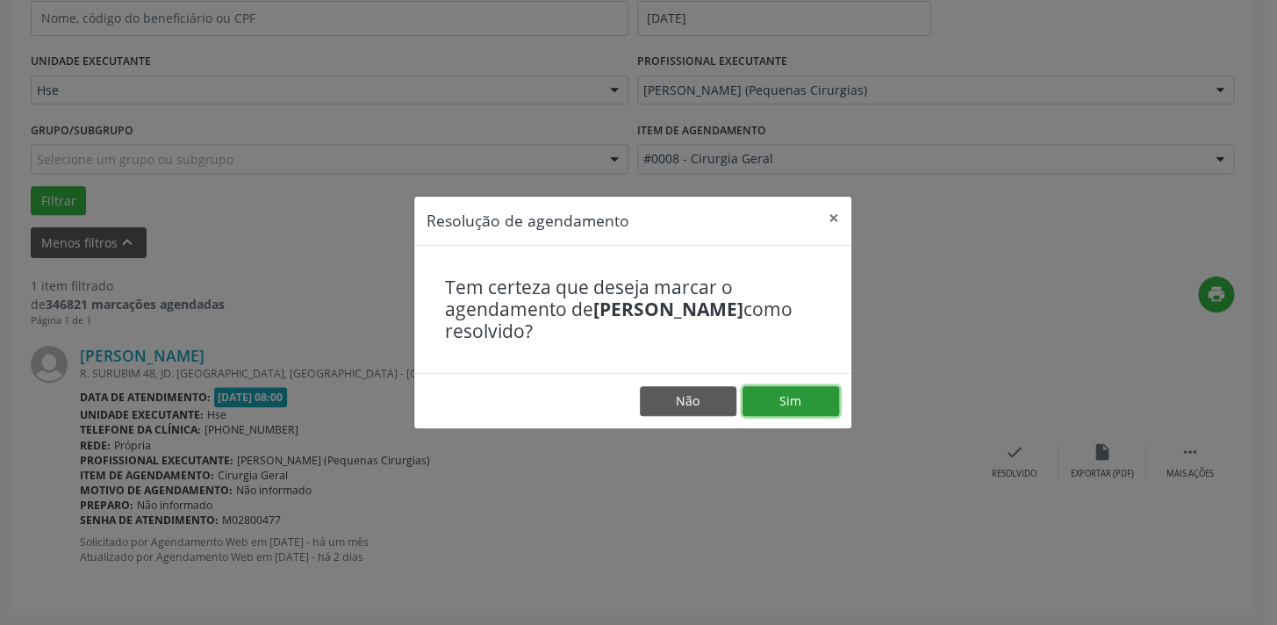
click at [798, 406] on button "Sim" at bounding box center [791, 401] width 97 height 30
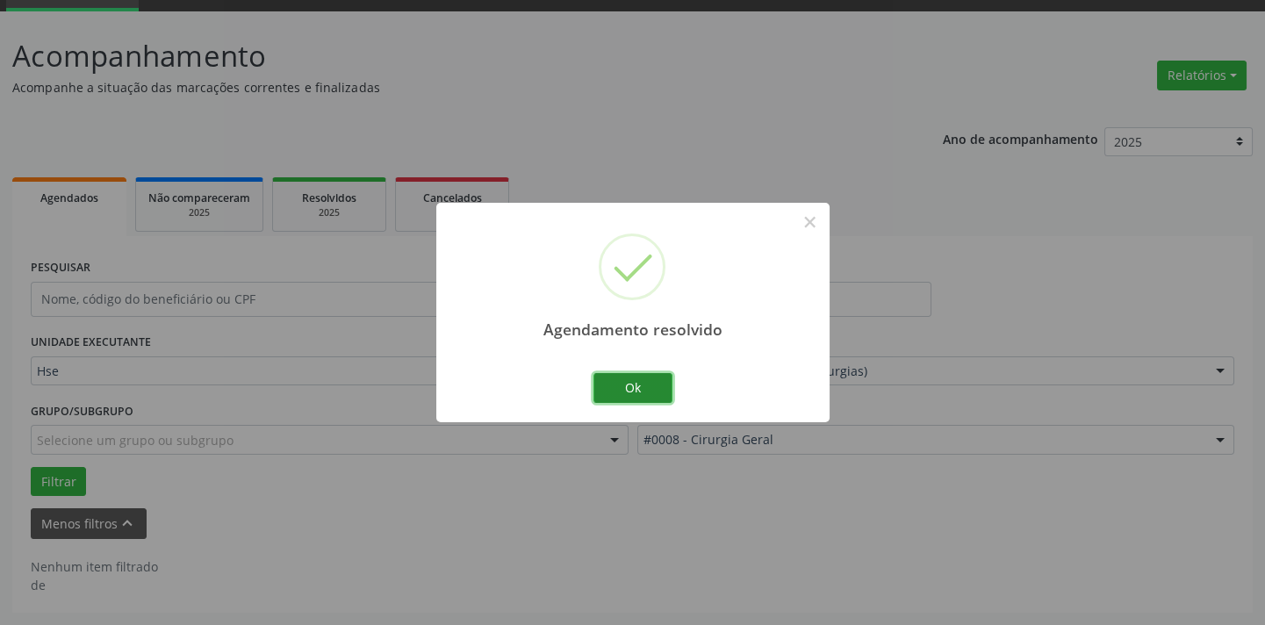
scroll to position [83, 0]
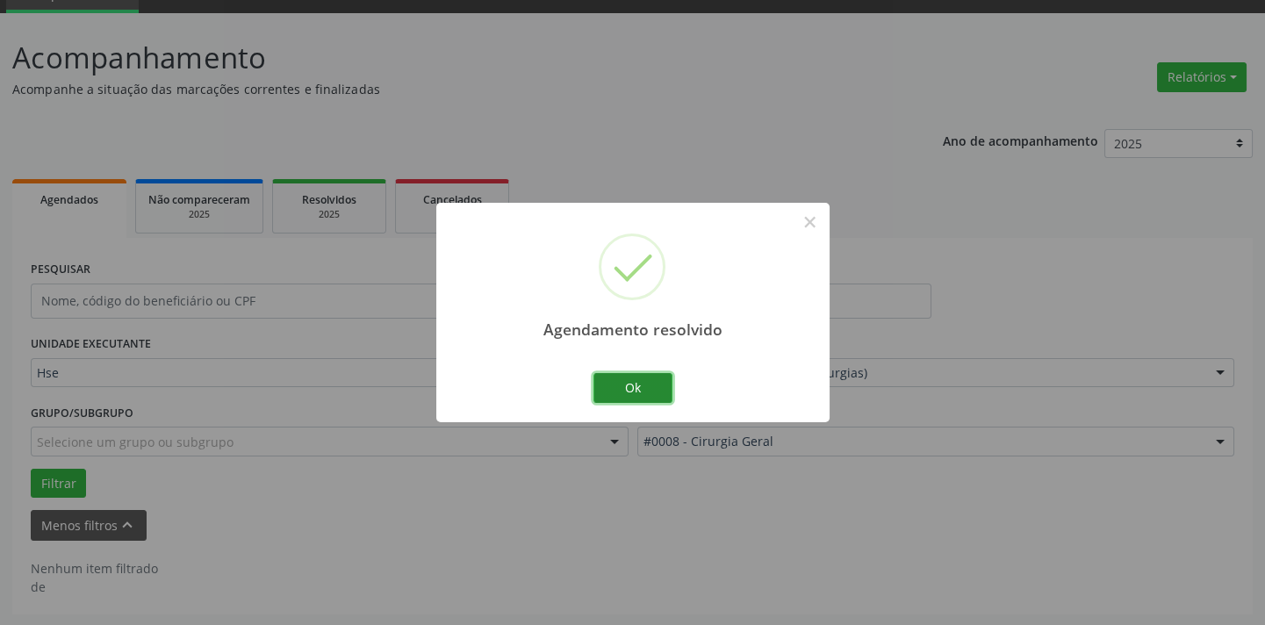
click at [649, 394] on button "Ok" at bounding box center [632, 388] width 79 height 30
